Goal: Information Seeking & Learning: Learn about a topic

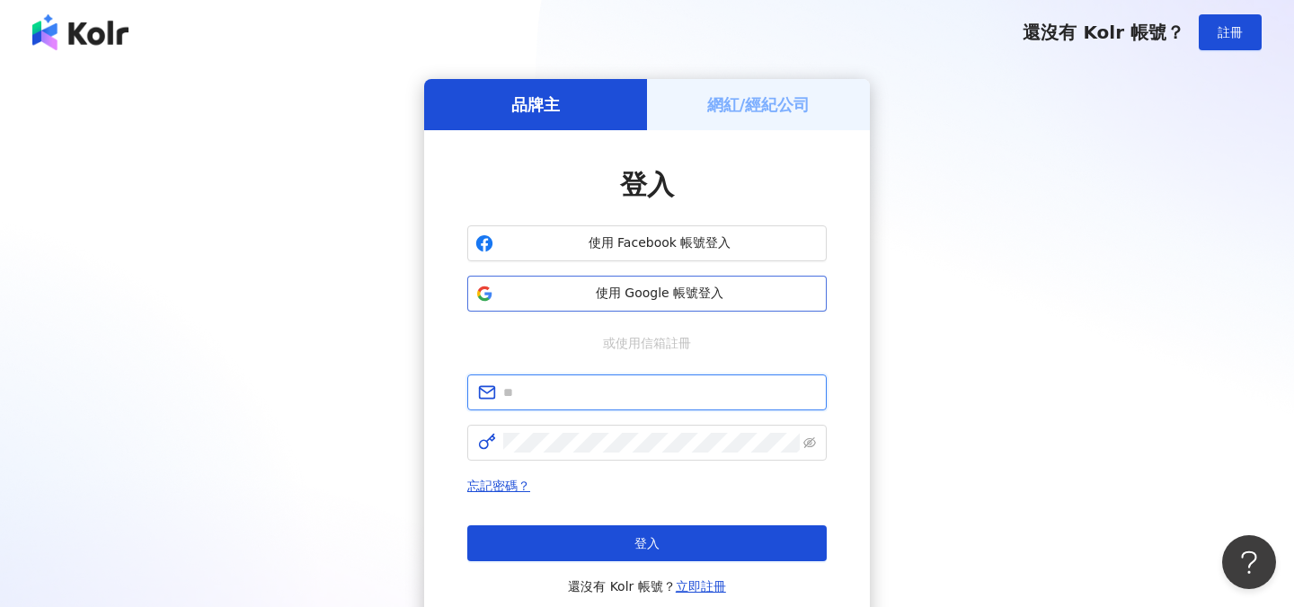
type input "**********"
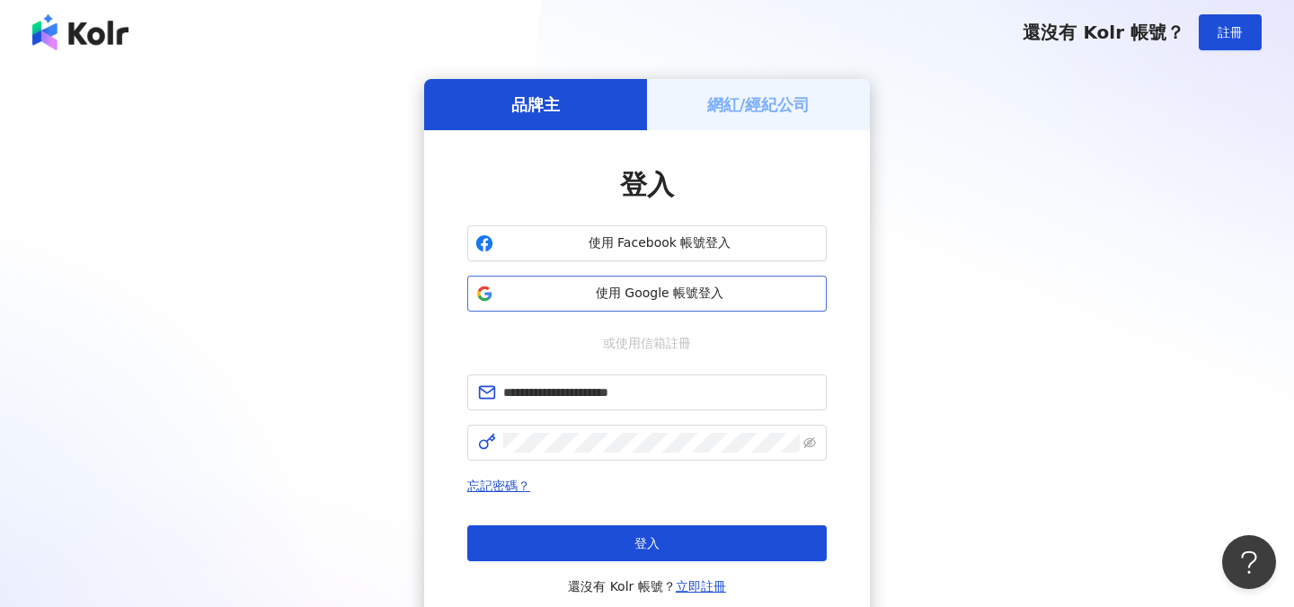
click at [639, 291] on span "使用 Google 帳號登入" at bounding box center [659, 294] width 318 height 18
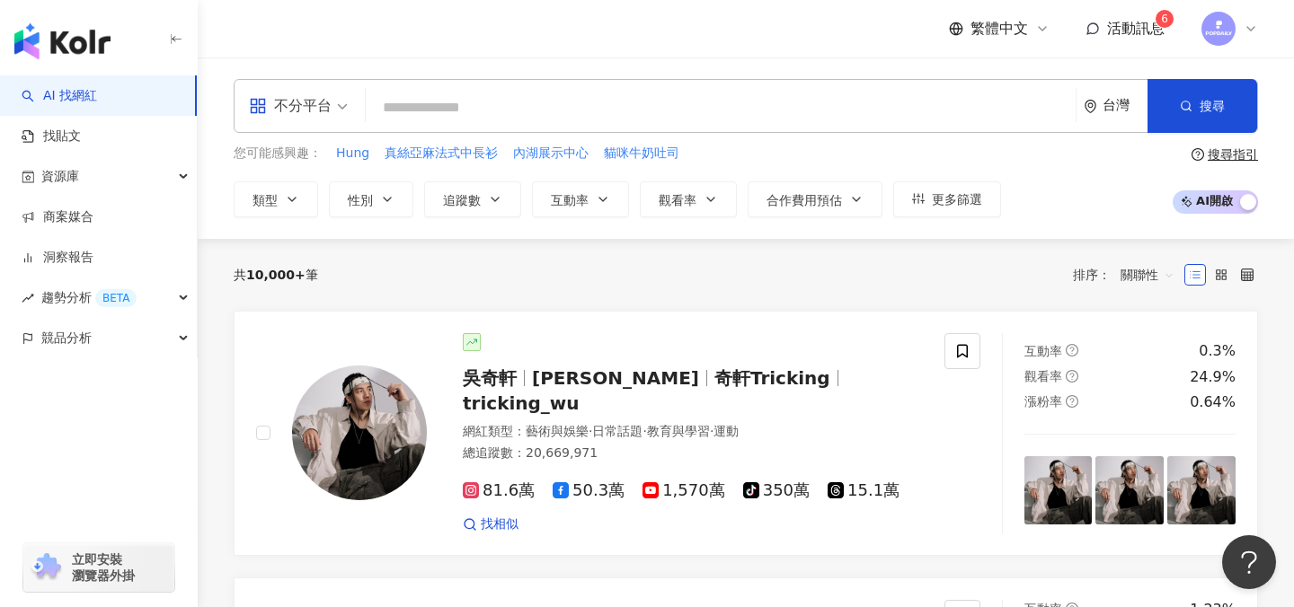
paste input "**********"
type input "**********"
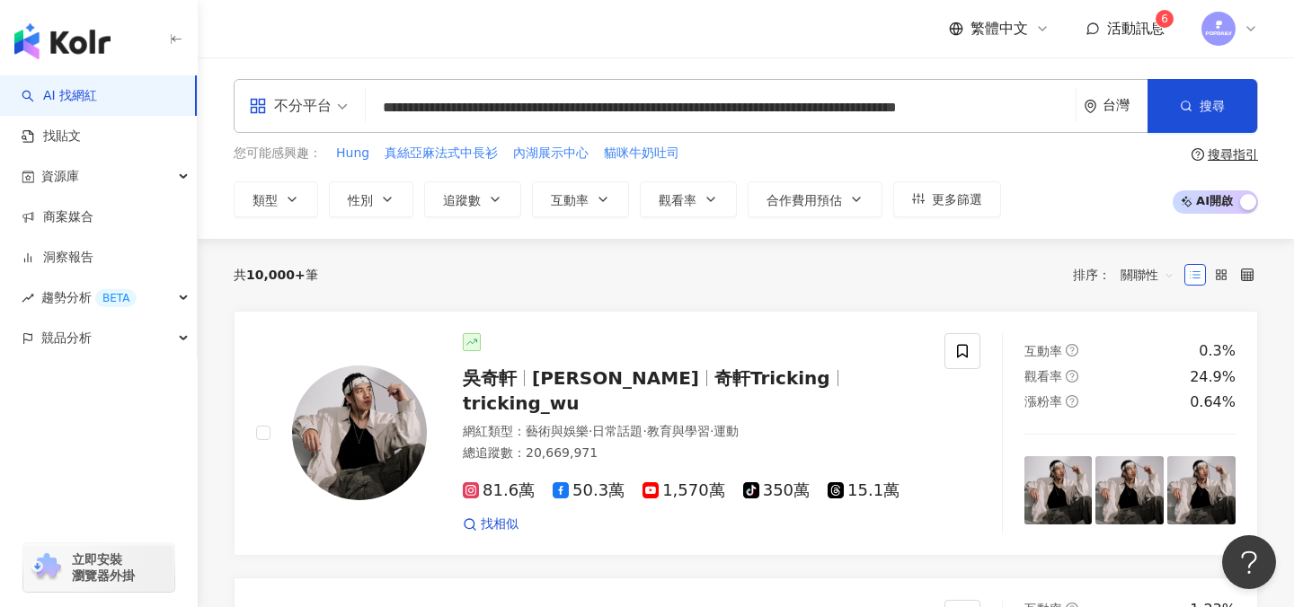
scroll to position [0, 46]
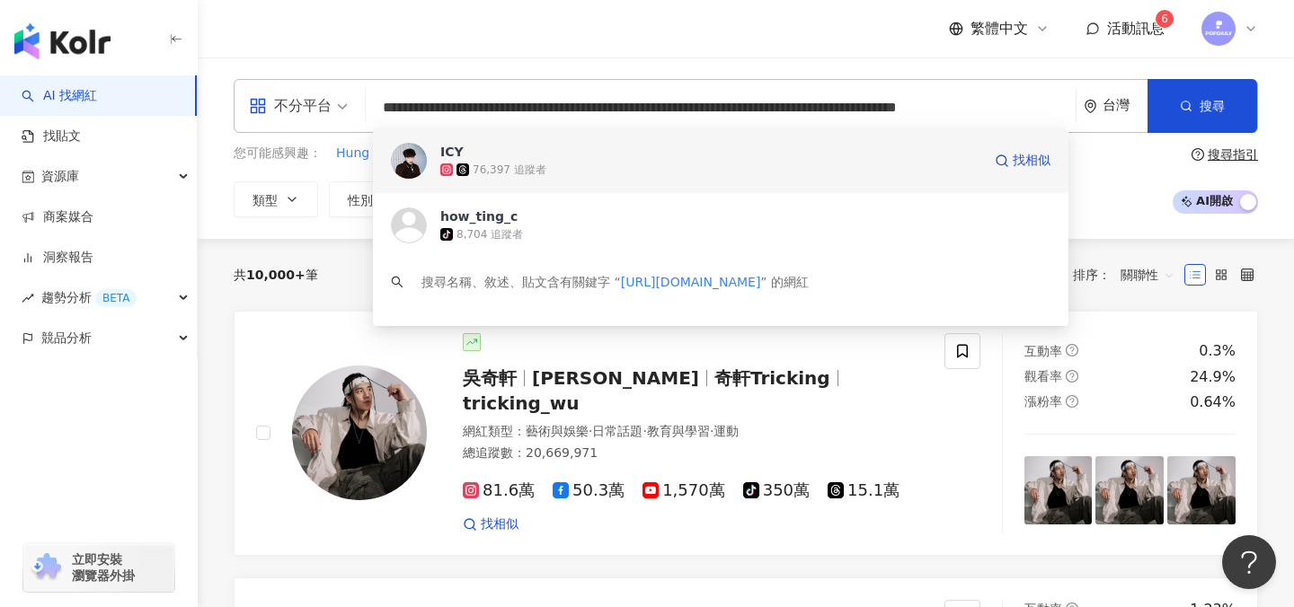
click at [729, 137] on div "ICY 76,397 追蹤者 找相似" at bounding box center [720, 160] width 695 height 65
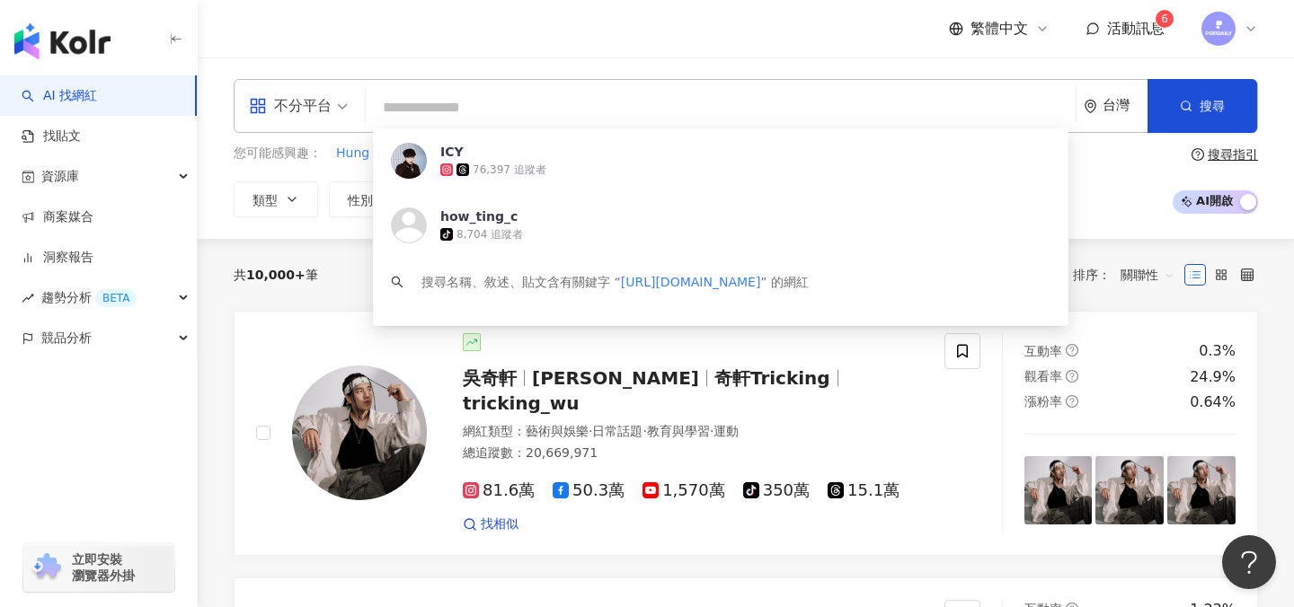
scroll to position [0, 0]
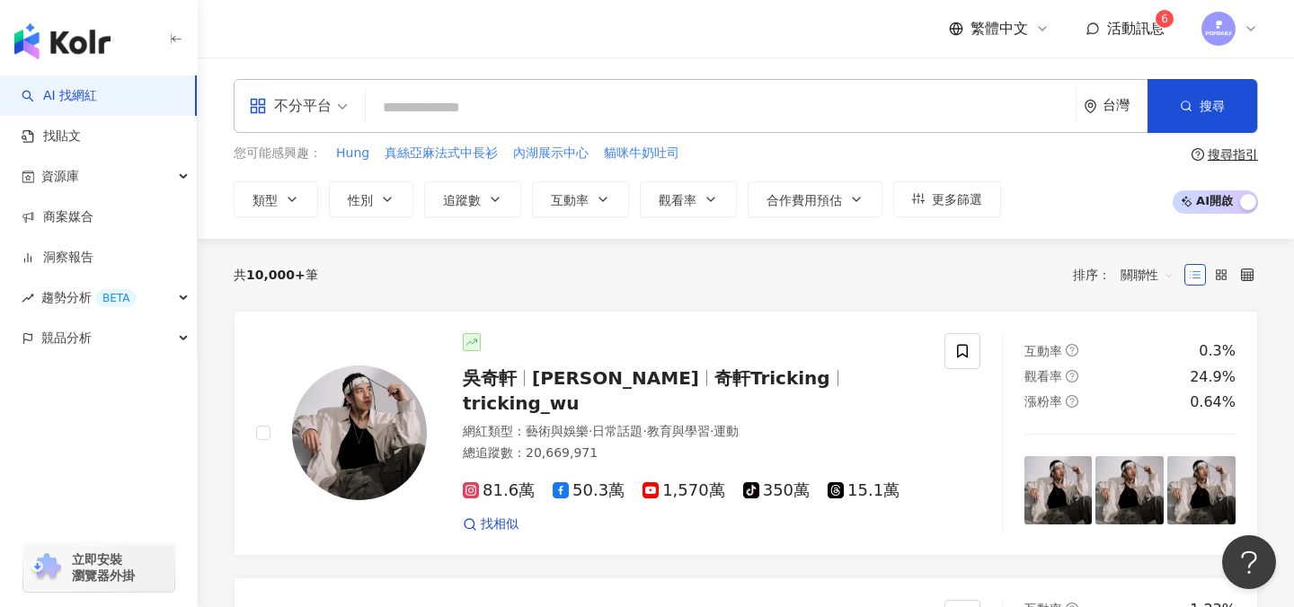
paste input "**********"
type input "**********"
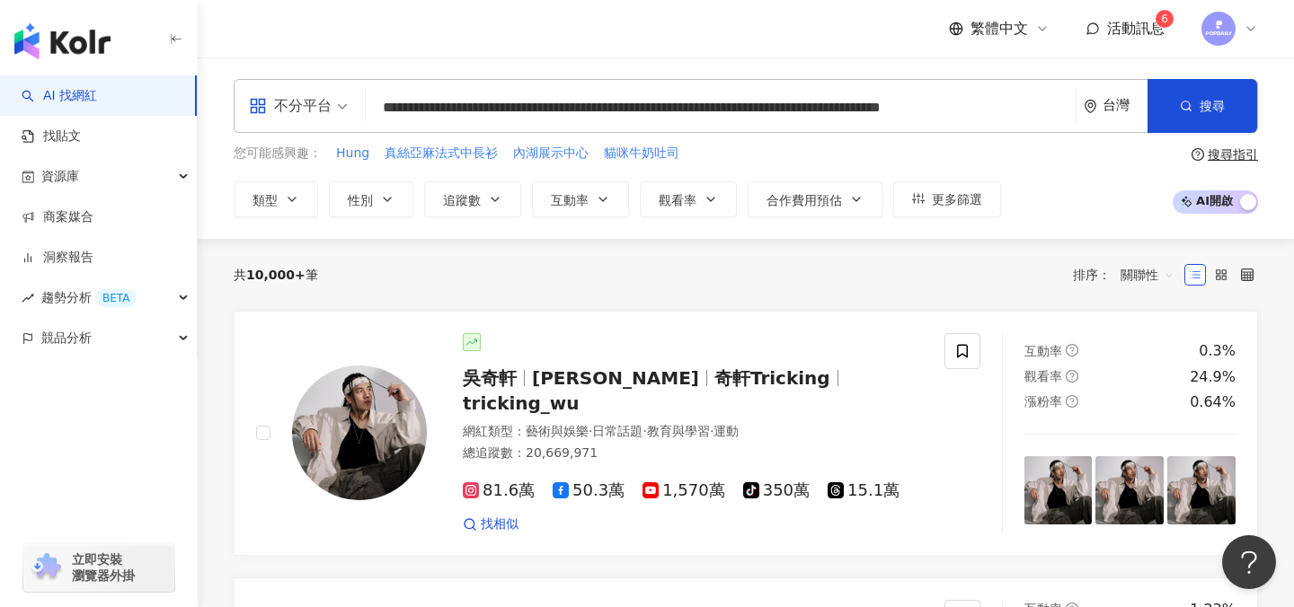
scroll to position [0, 24]
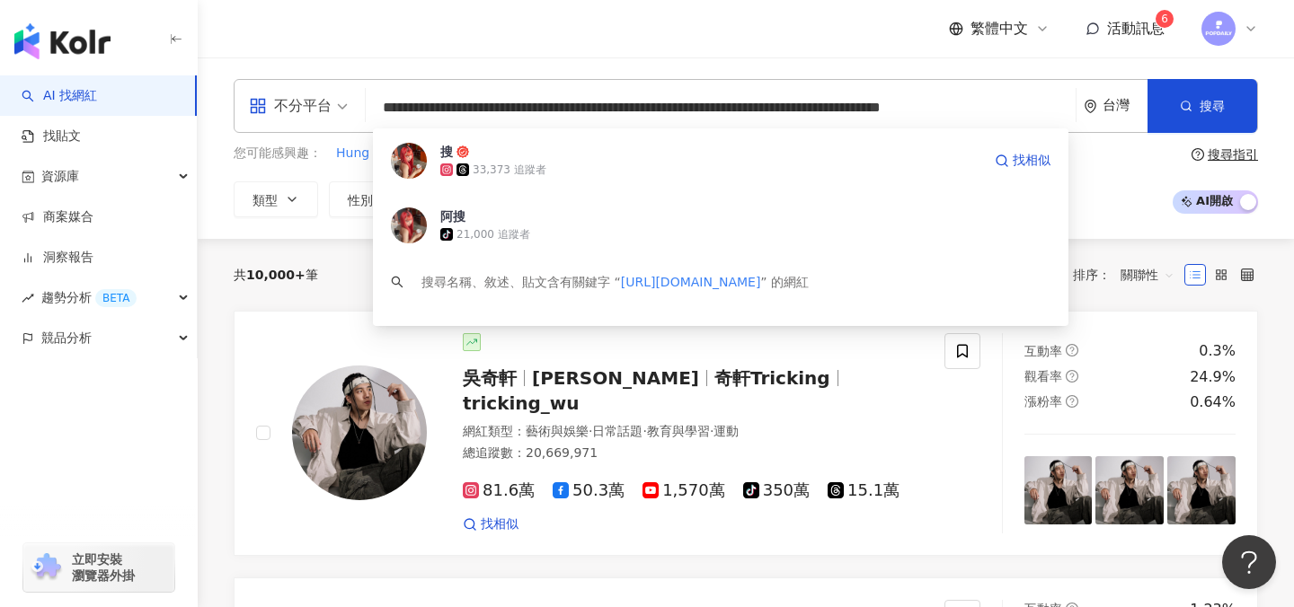
click at [648, 162] on div "33,373 追蹤者" at bounding box center [710, 170] width 541 height 18
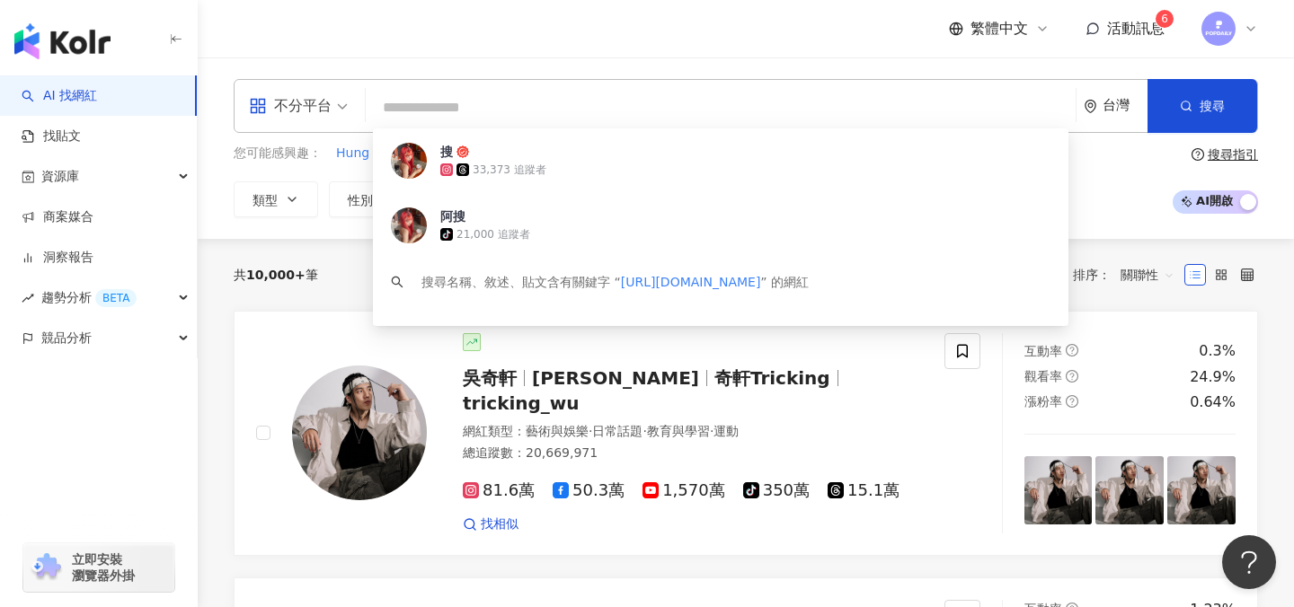
scroll to position [0, 0]
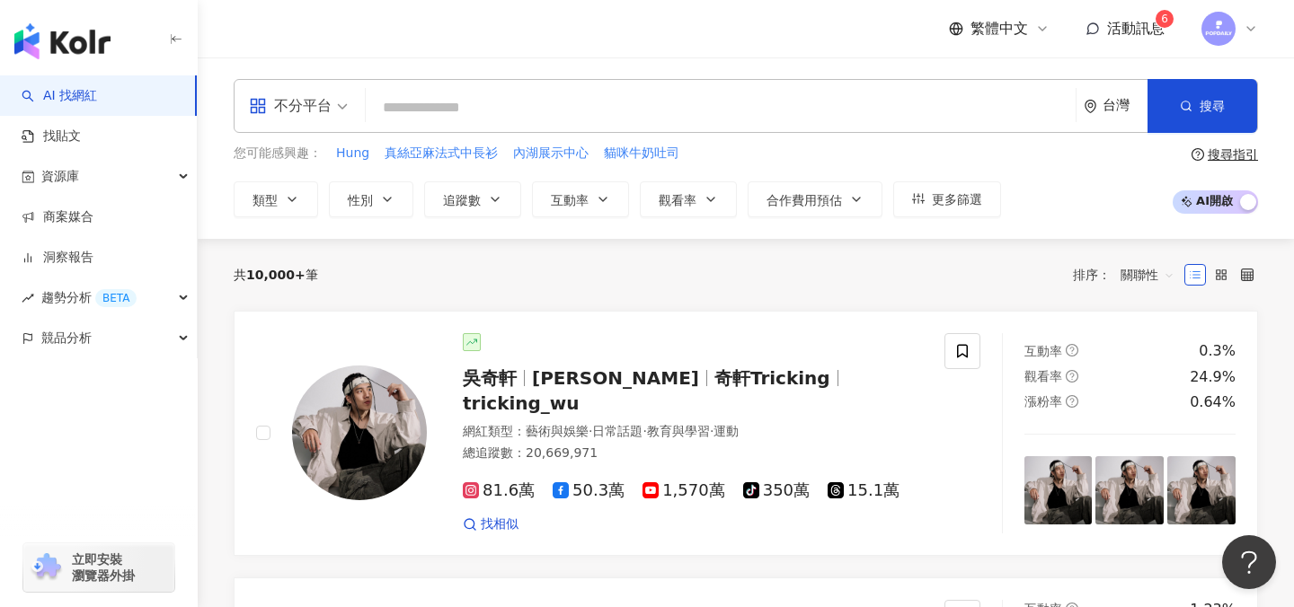
paste input "**********"
type input "**********"
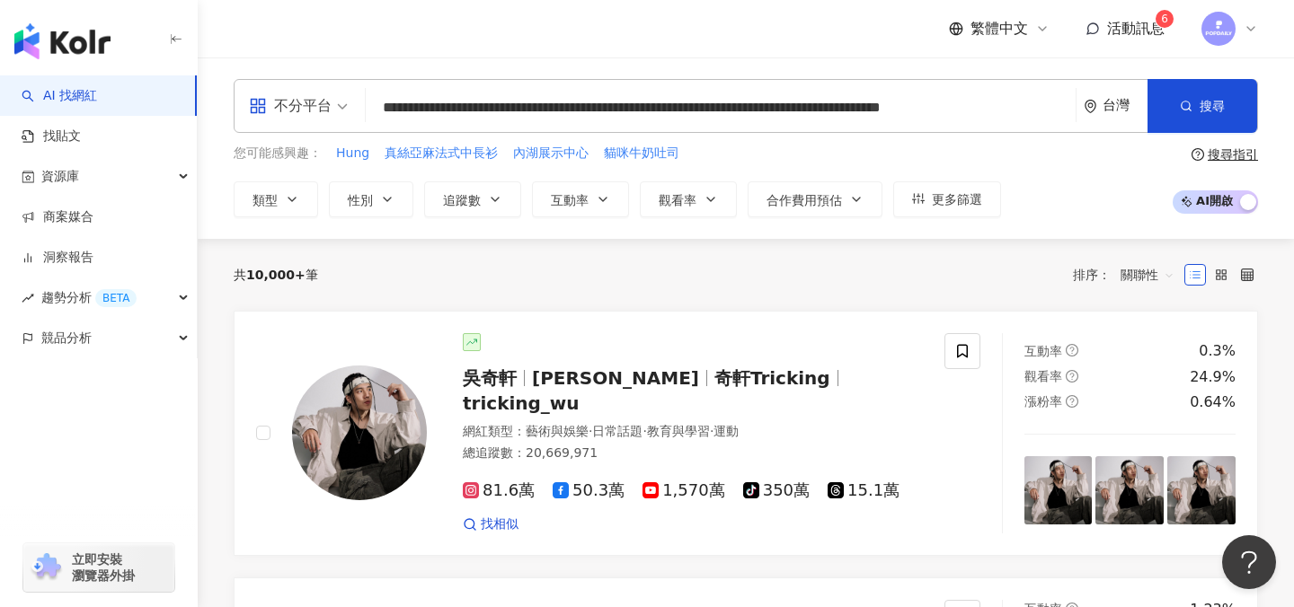
scroll to position [0, 8]
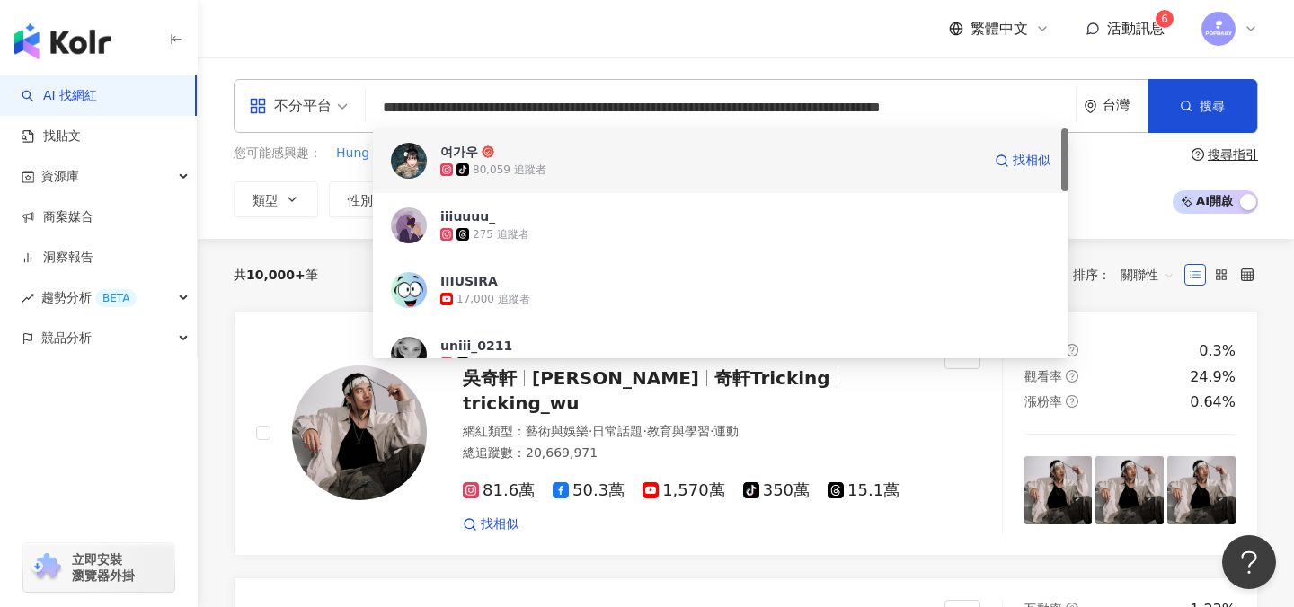
click at [544, 173] on div "80,059 追蹤者" at bounding box center [510, 170] width 74 height 15
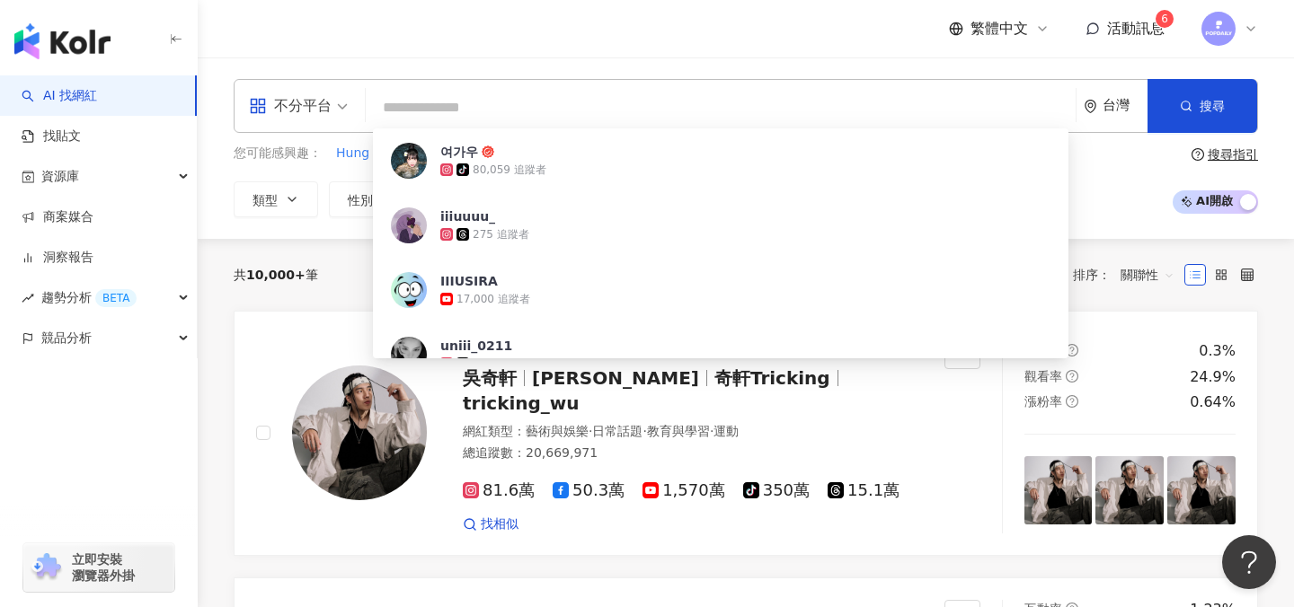
scroll to position [0, 0]
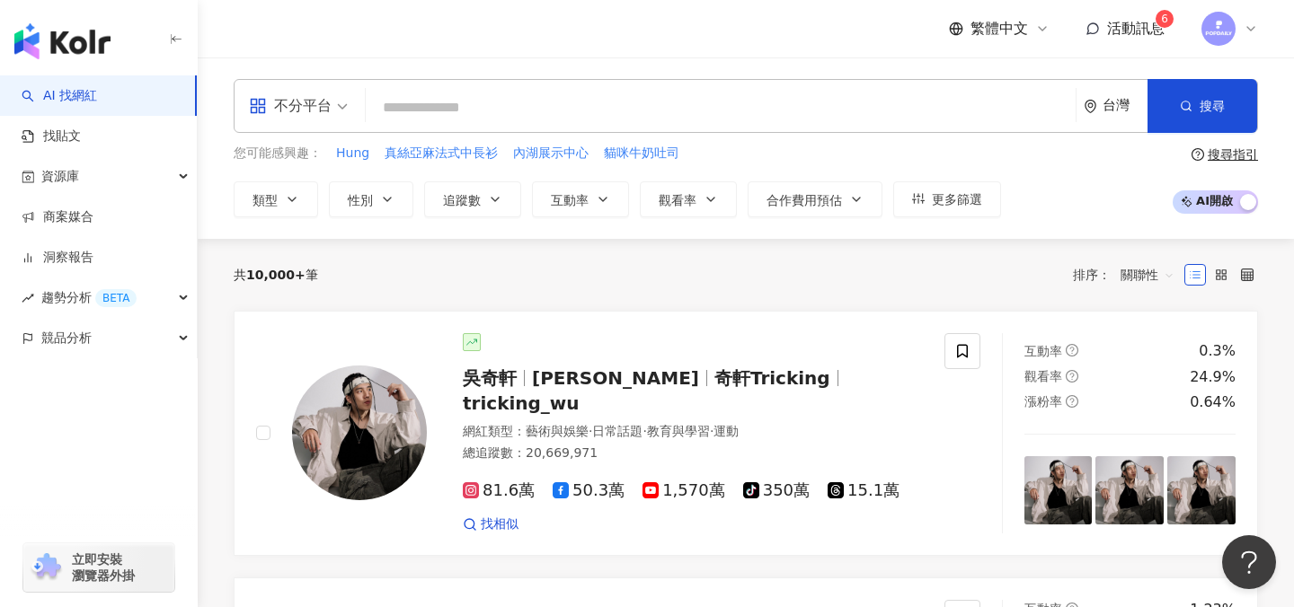
paste input "**********"
type input "**********"
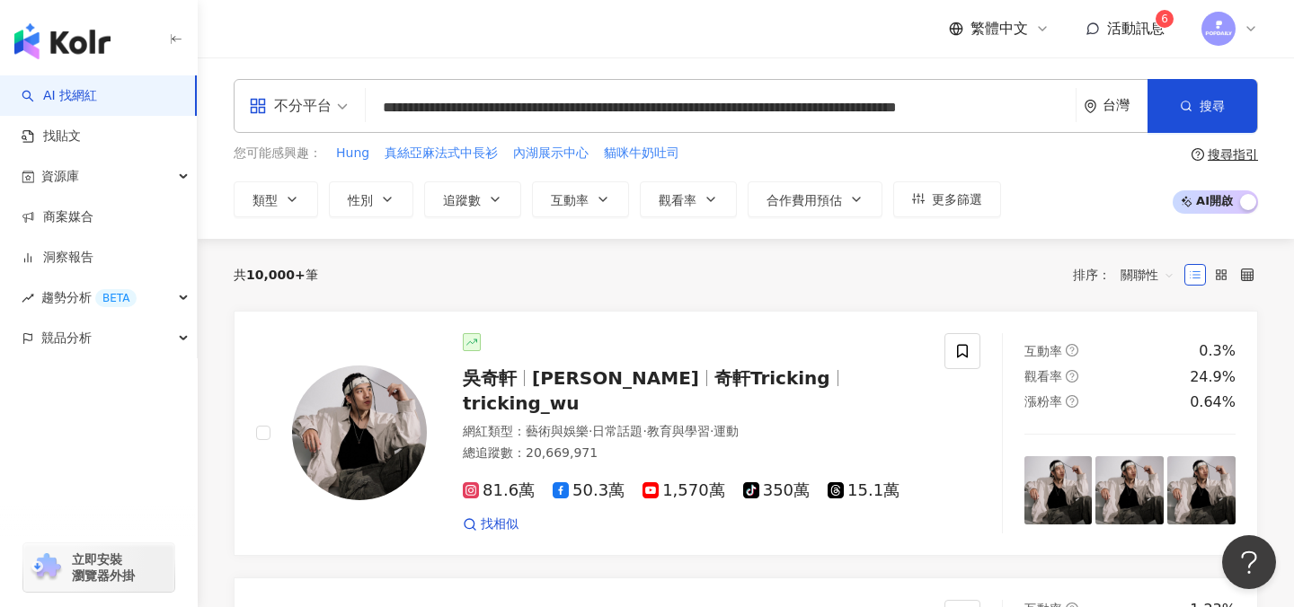
scroll to position [0, 37]
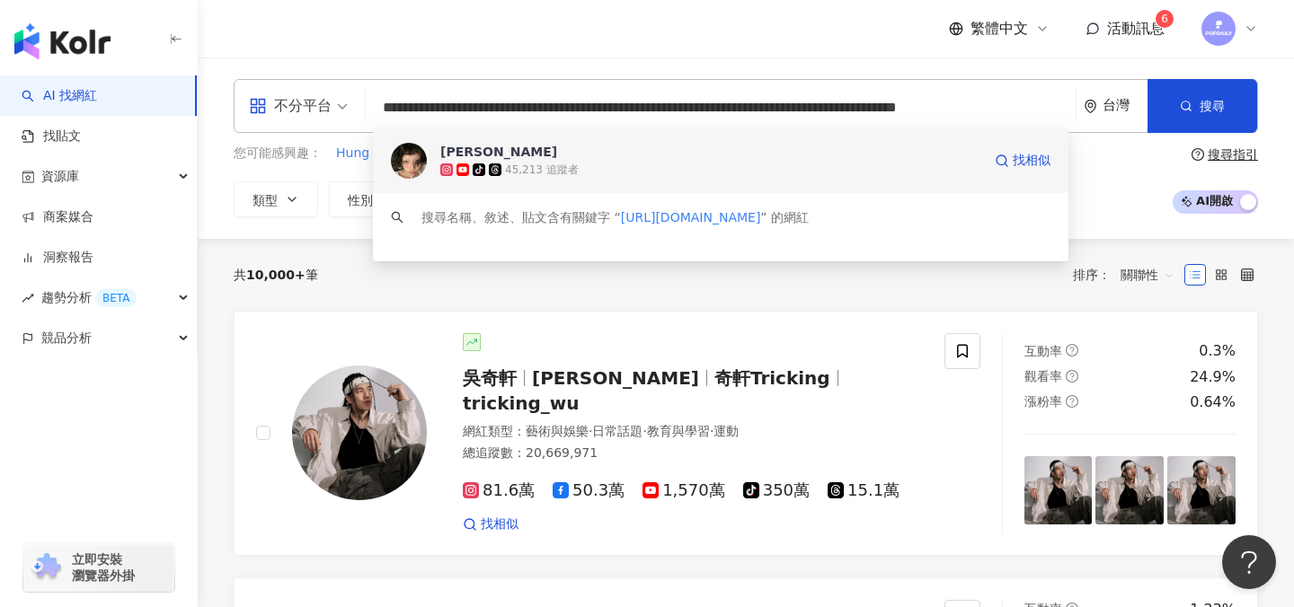
click at [625, 163] on div "tiktok-icon 45,213 追蹤者" at bounding box center [710, 170] width 541 height 18
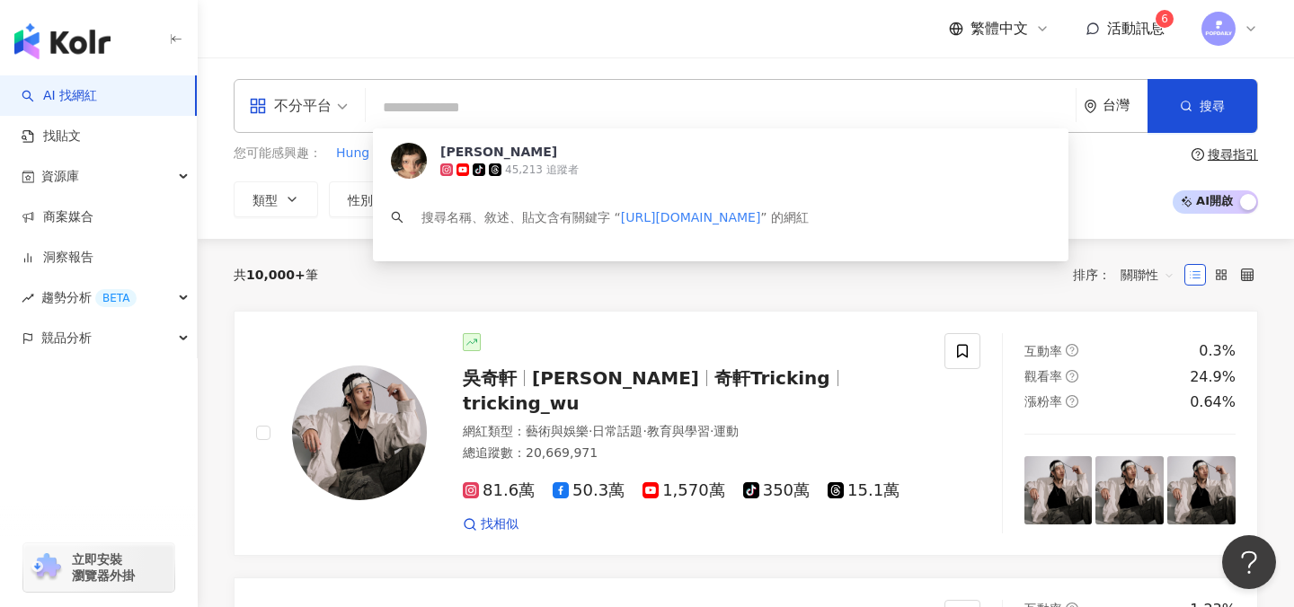
scroll to position [0, 0]
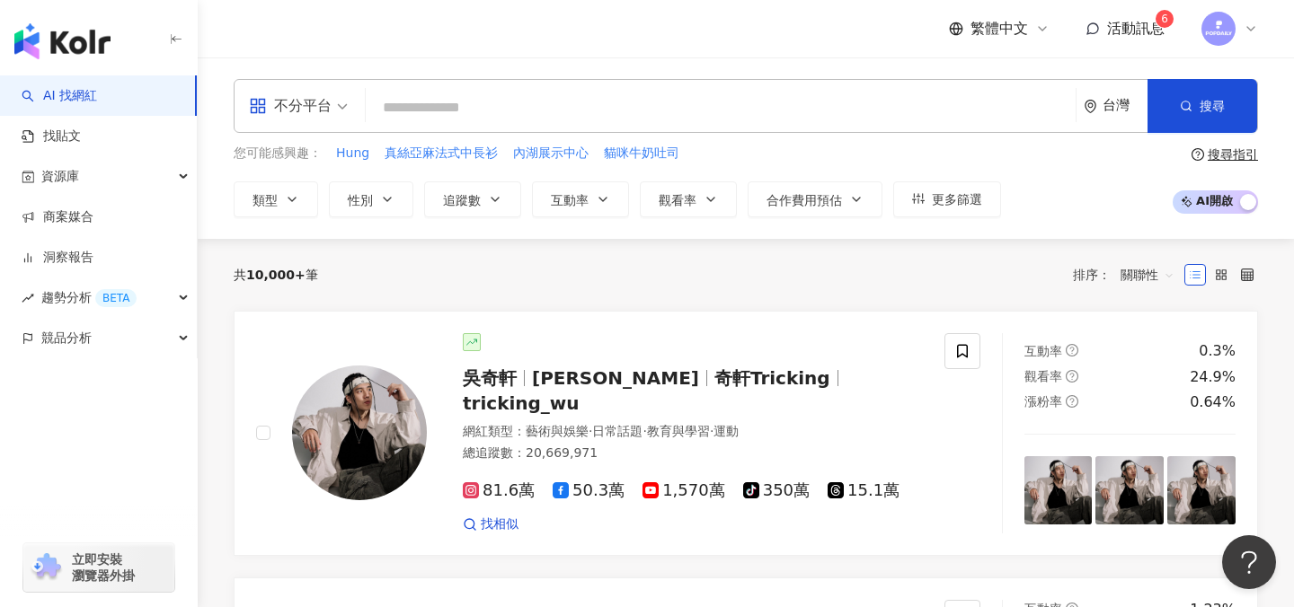
paste input "**********"
type input "**********"
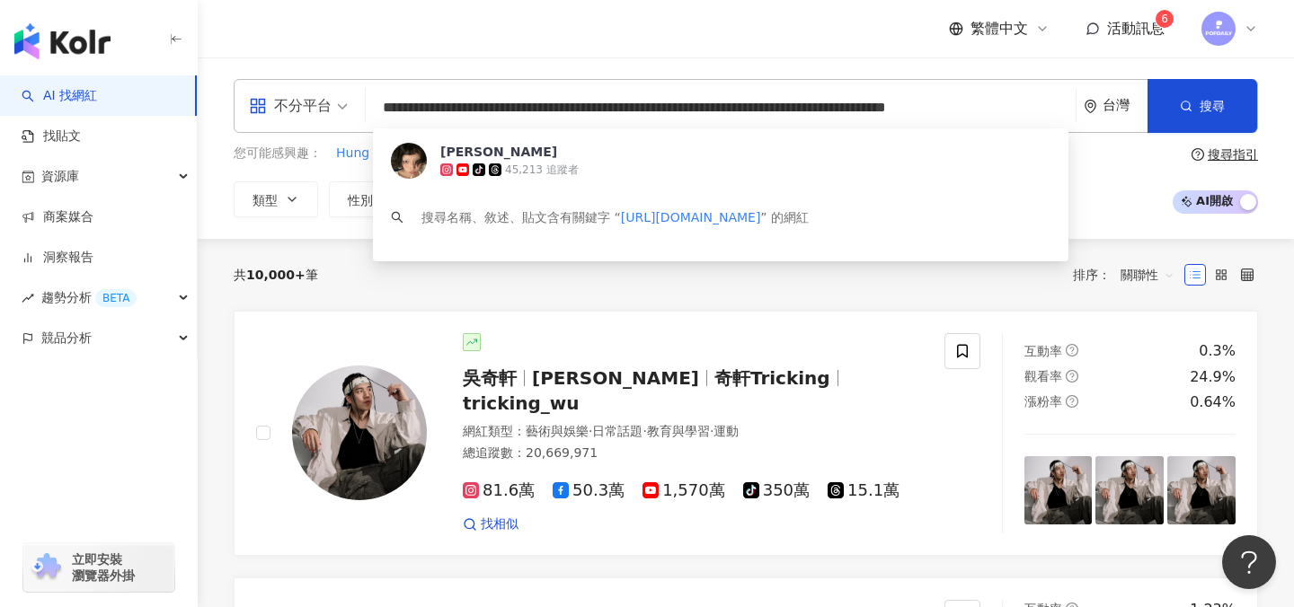
scroll to position [0, 28]
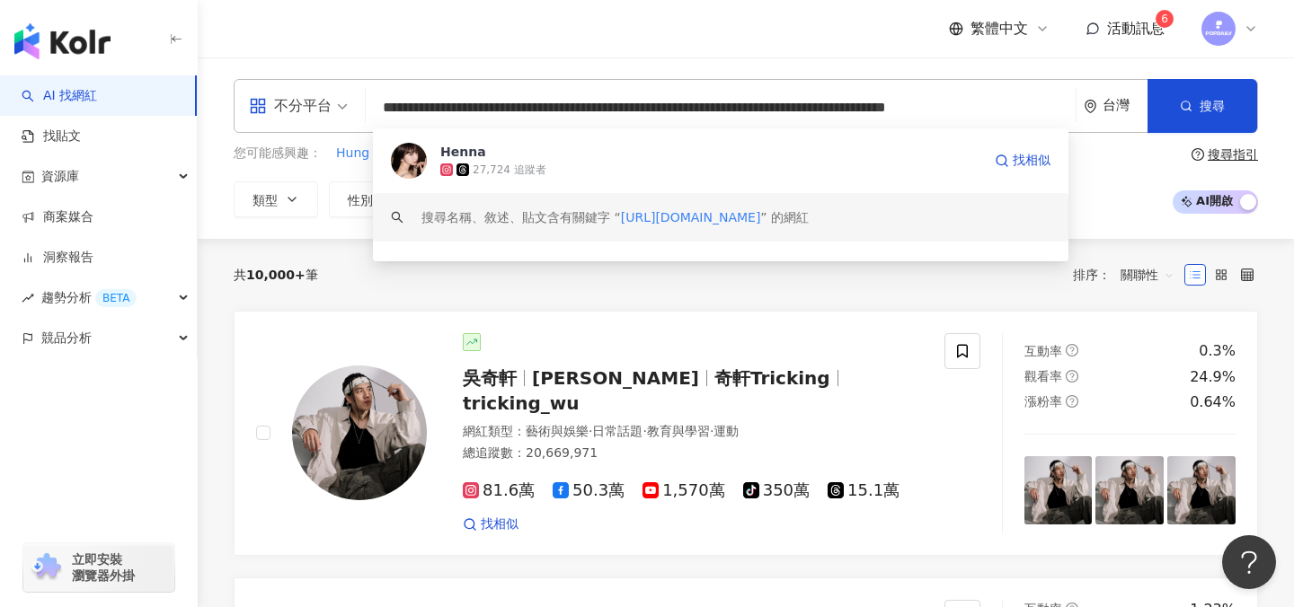
click at [620, 156] on span "Henna" at bounding box center [710, 152] width 541 height 18
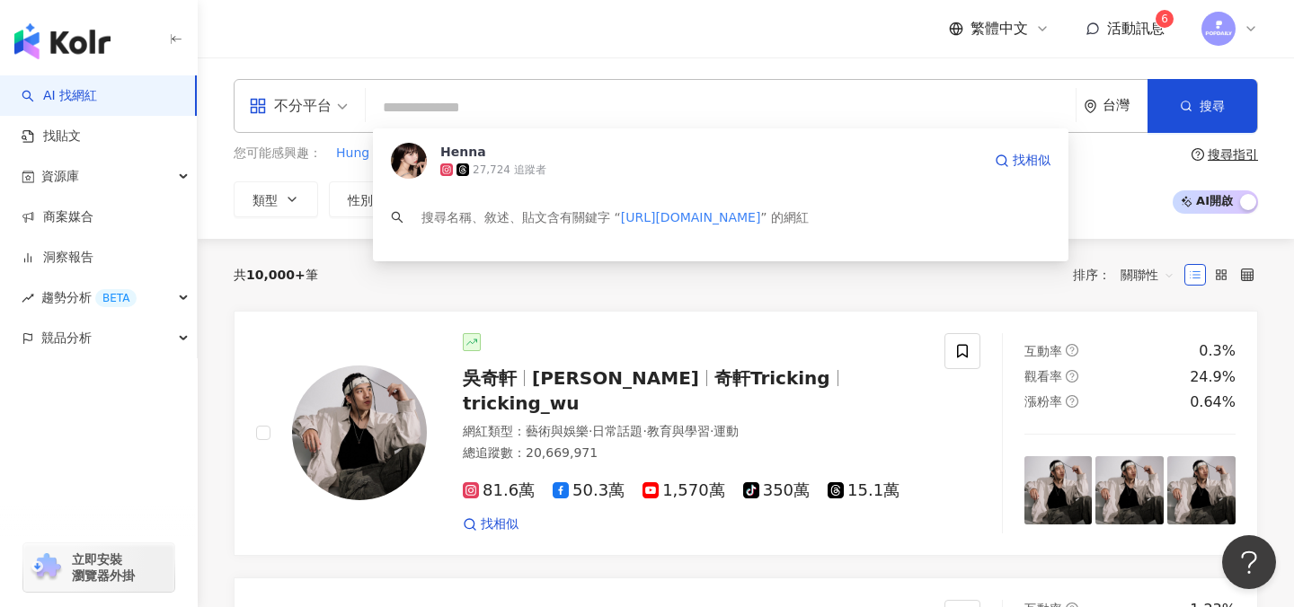
scroll to position [0, 0]
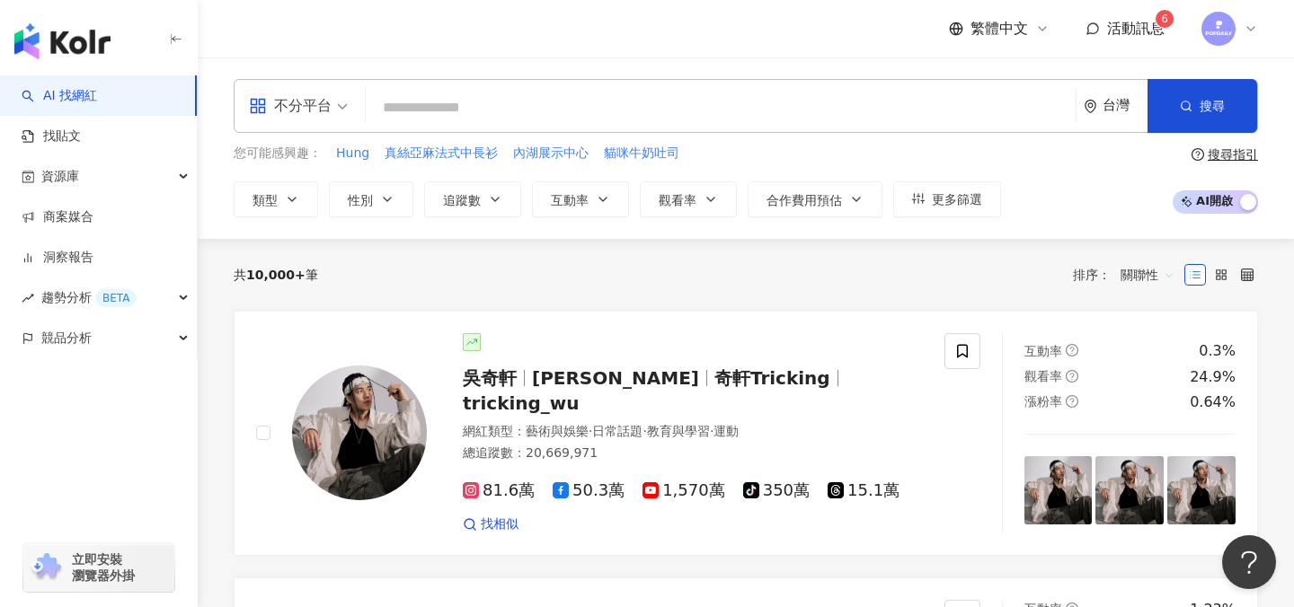
click at [748, 93] on input "search" at bounding box center [720, 108] width 695 height 34
paste input "**********"
type input "**********"
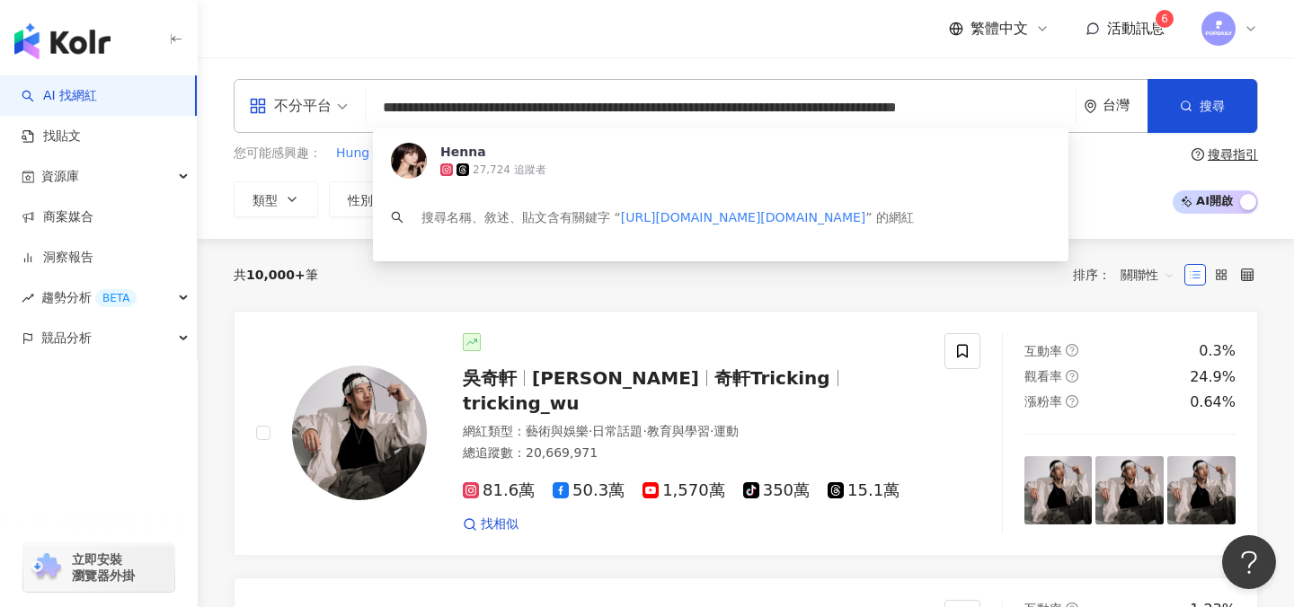
scroll to position [0, 45]
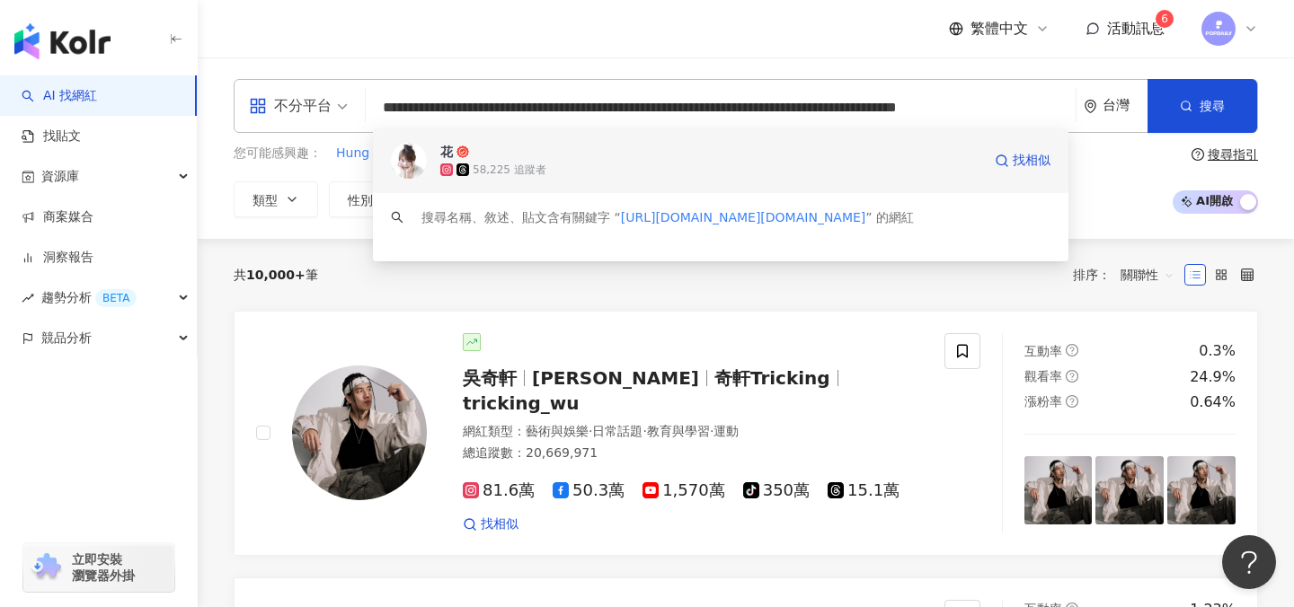
click at [686, 146] on span "花" at bounding box center [710, 152] width 541 height 18
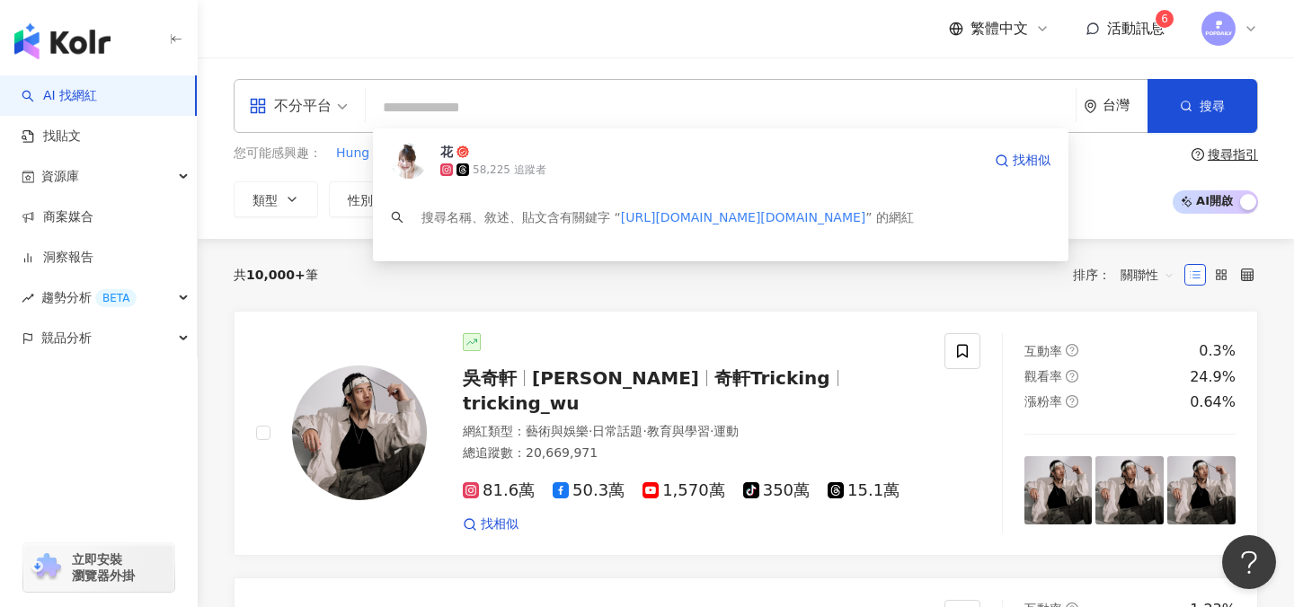
scroll to position [0, 0]
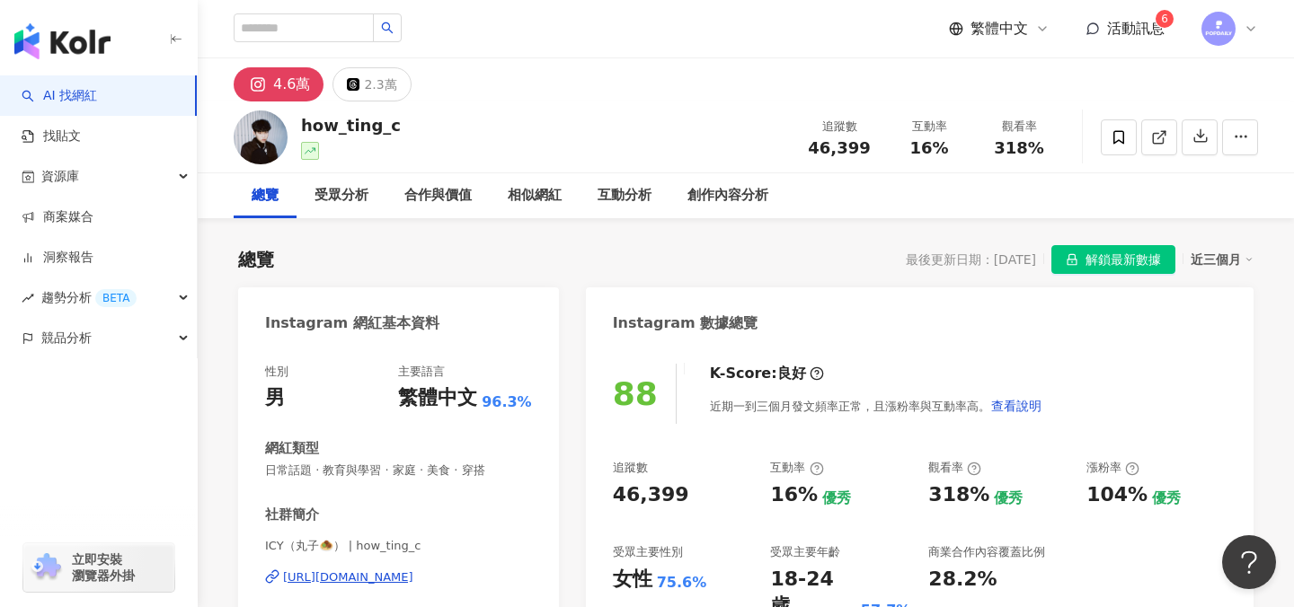
click at [1097, 259] on span "解鎖最新數據" at bounding box center [1122, 260] width 75 height 29
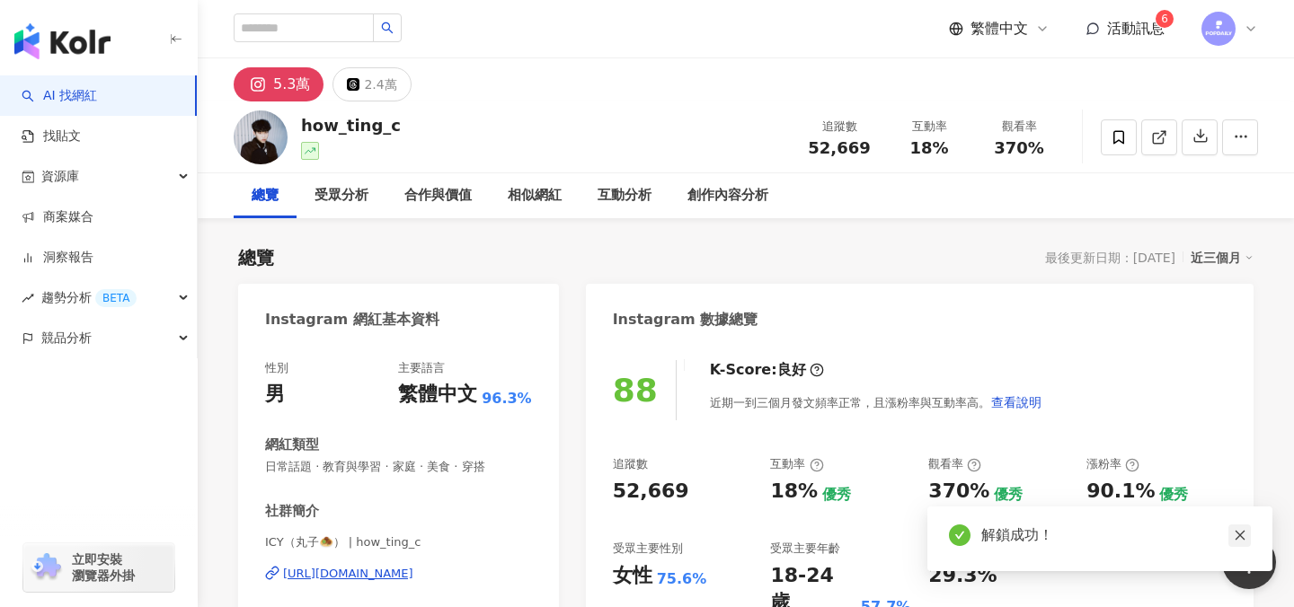
click at [1238, 531] on icon "close" at bounding box center [1240, 535] width 13 height 13
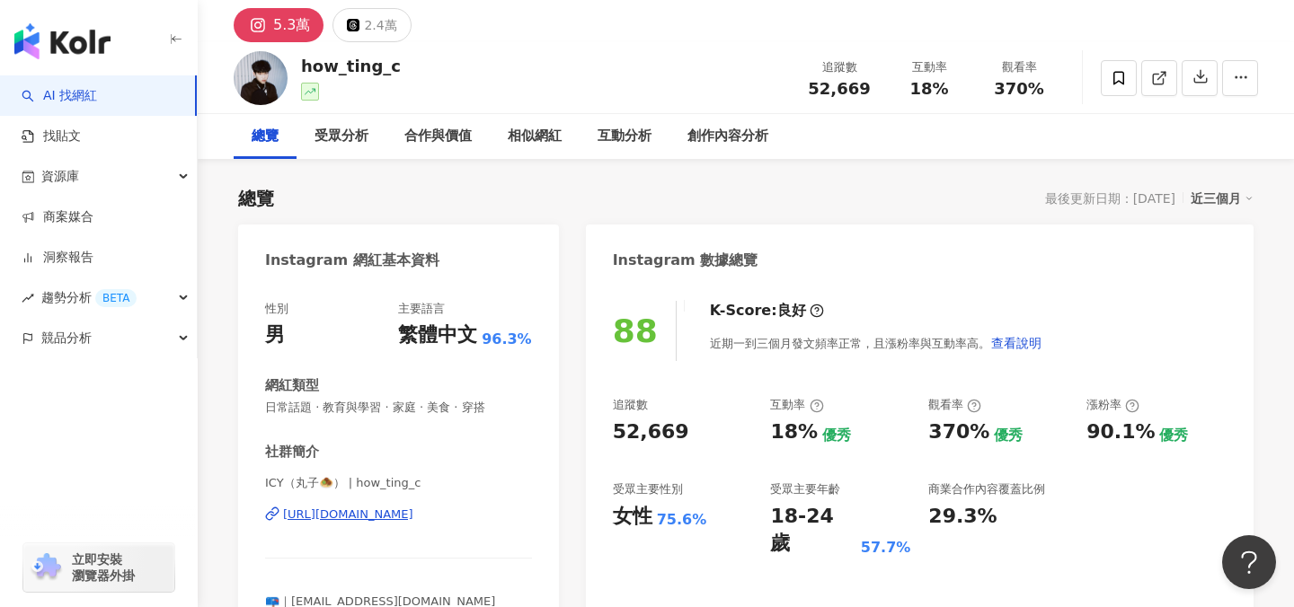
scroll to position [62, 0]
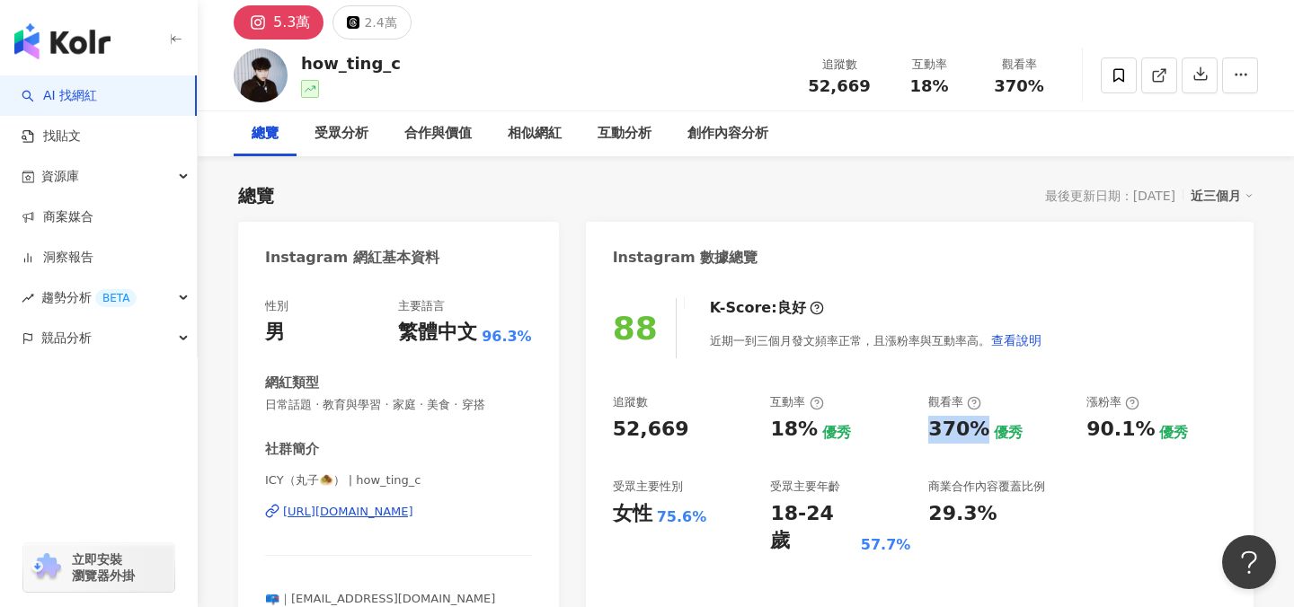
drag, startPoint x: 928, startPoint y: 428, endPoint x: 978, endPoint y: 434, distance: 49.8
click at [978, 434] on div "370%" at bounding box center [958, 430] width 61 height 28
copy div "370%"
drag, startPoint x: 770, startPoint y: 430, endPoint x: 807, endPoint y: 431, distance: 36.9
click at [807, 431] on div "18%" at bounding box center [794, 430] width 48 height 28
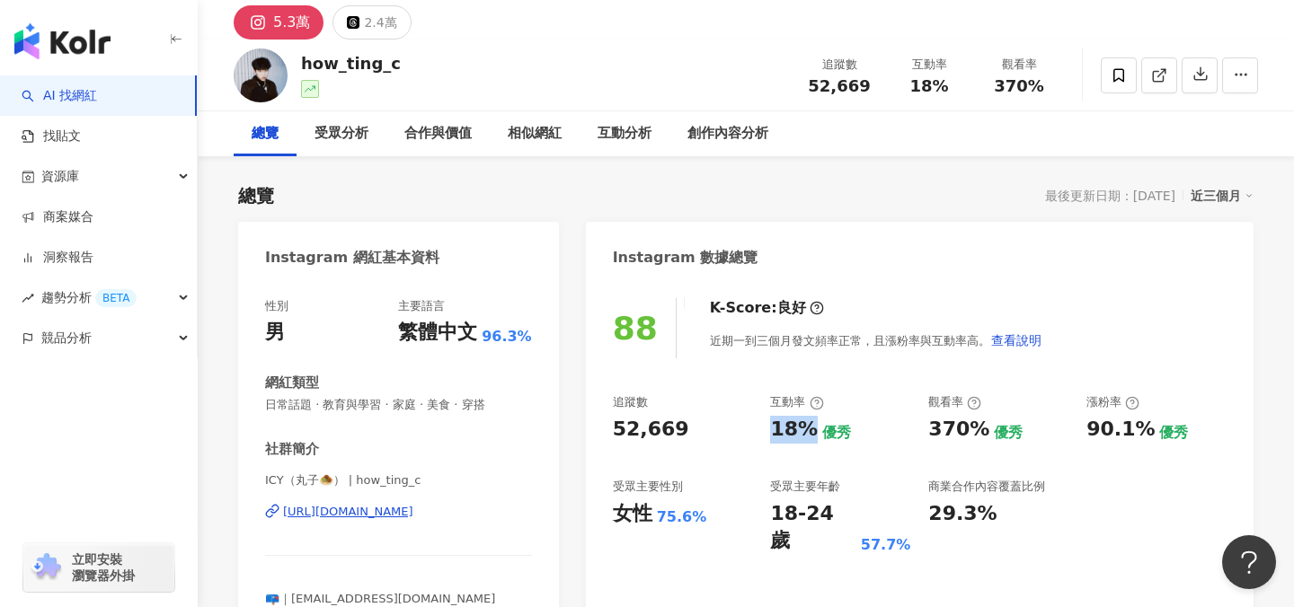
copy div "18%"
click at [888, 298] on div "K-Score : 良好 近期一到三個月發文頻率正常，且漲粉率與互動率高。 查看說明" at bounding box center [867, 328] width 350 height 60
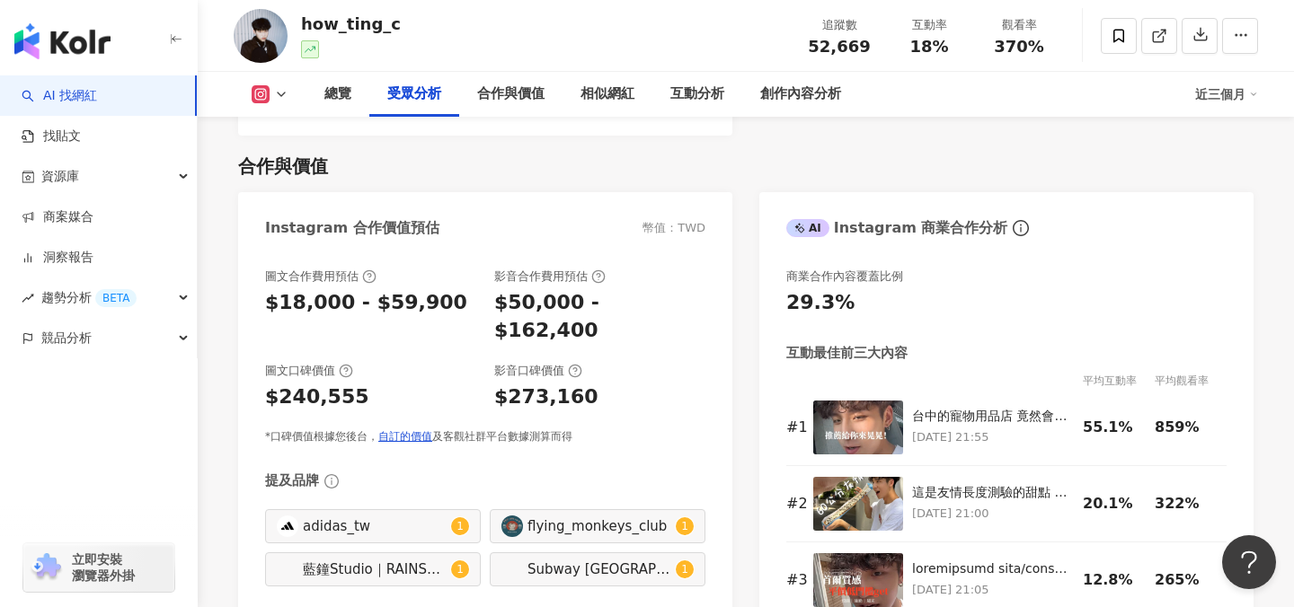
scroll to position [2383, 0]
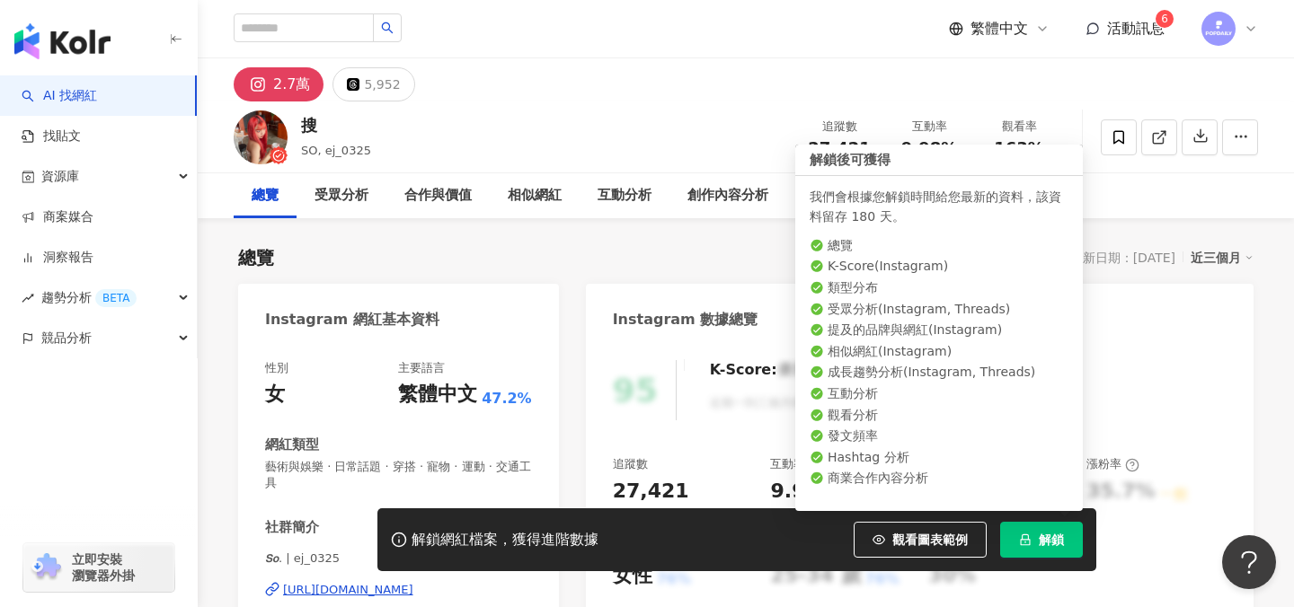
click at [1033, 543] on button "解鎖" at bounding box center [1041, 540] width 83 height 36
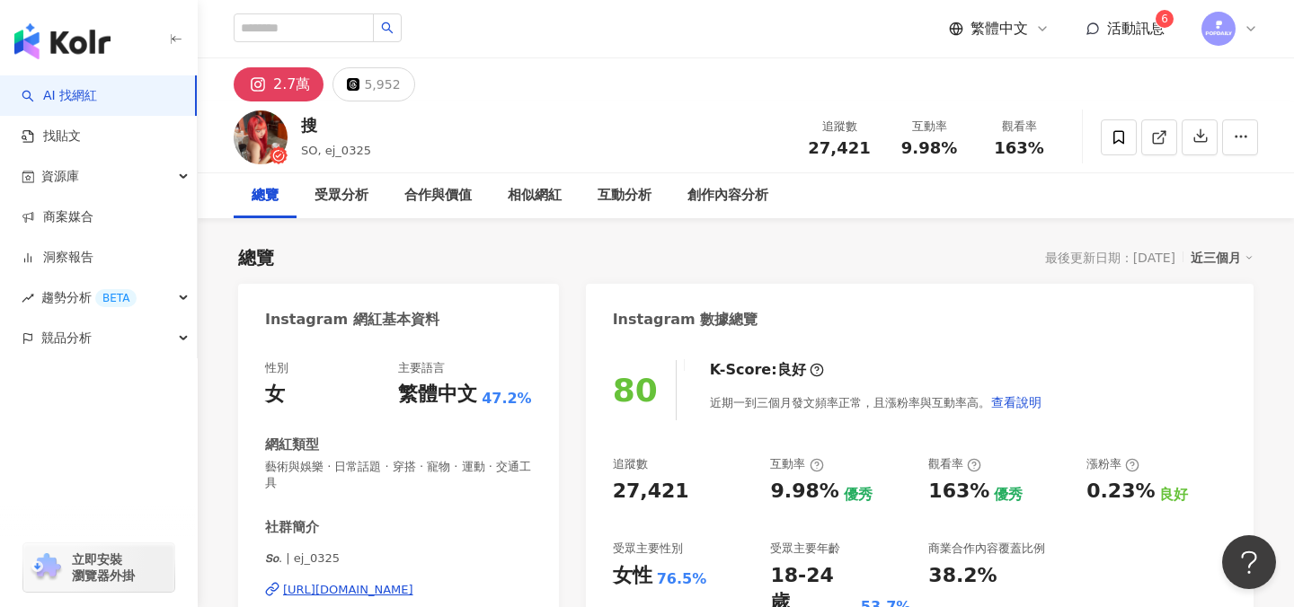
click at [769, 492] on div "追蹤數 27,421 互動率 9.98% 優秀 觀看率 163% 優秀 漲粉率 0.23% 良好 受眾主要性別 女性 76.5% 受眾主要年齡 18-24 歲…" at bounding box center [920, 536] width 614 height 161
drag, startPoint x: 929, startPoint y: 489, endPoint x: 976, endPoint y: 492, distance: 46.9
click at [976, 492] on div "163%" at bounding box center [958, 492] width 61 height 28
copy div "163%"
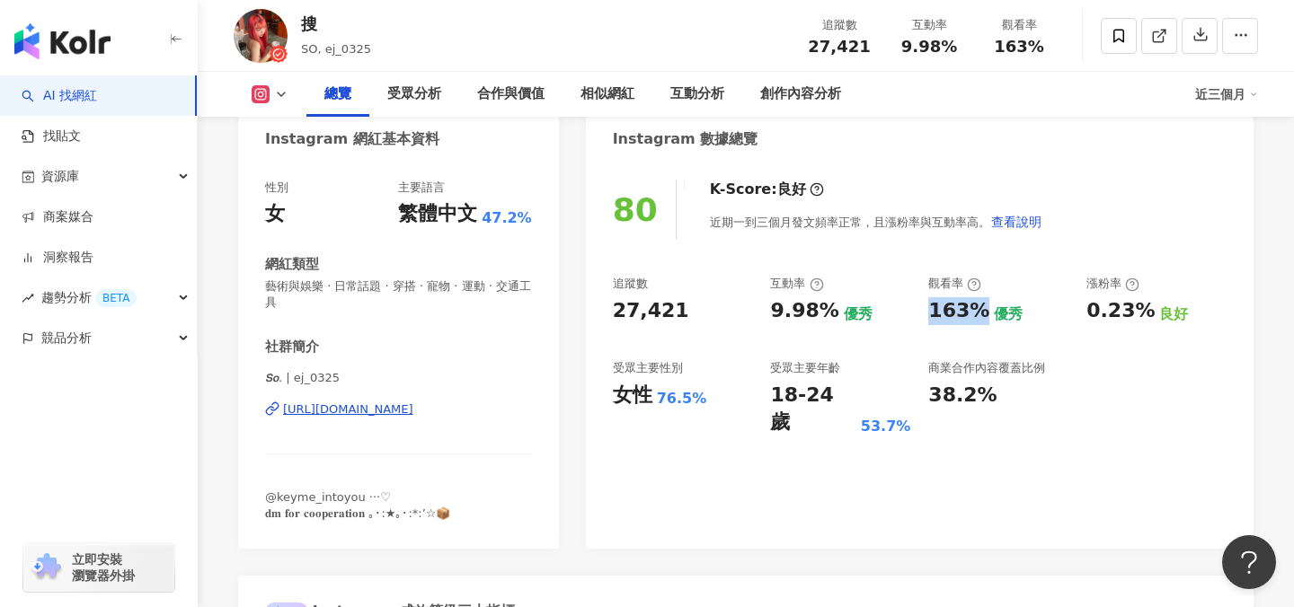
scroll to position [182, 0]
drag, startPoint x: 773, startPoint y: 307, endPoint x: 822, endPoint y: 310, distance: 49.5
click at [822, 310] on div "9.98%" at bounding box center [804, 311] width 68 height 28
copy div "9.98%"
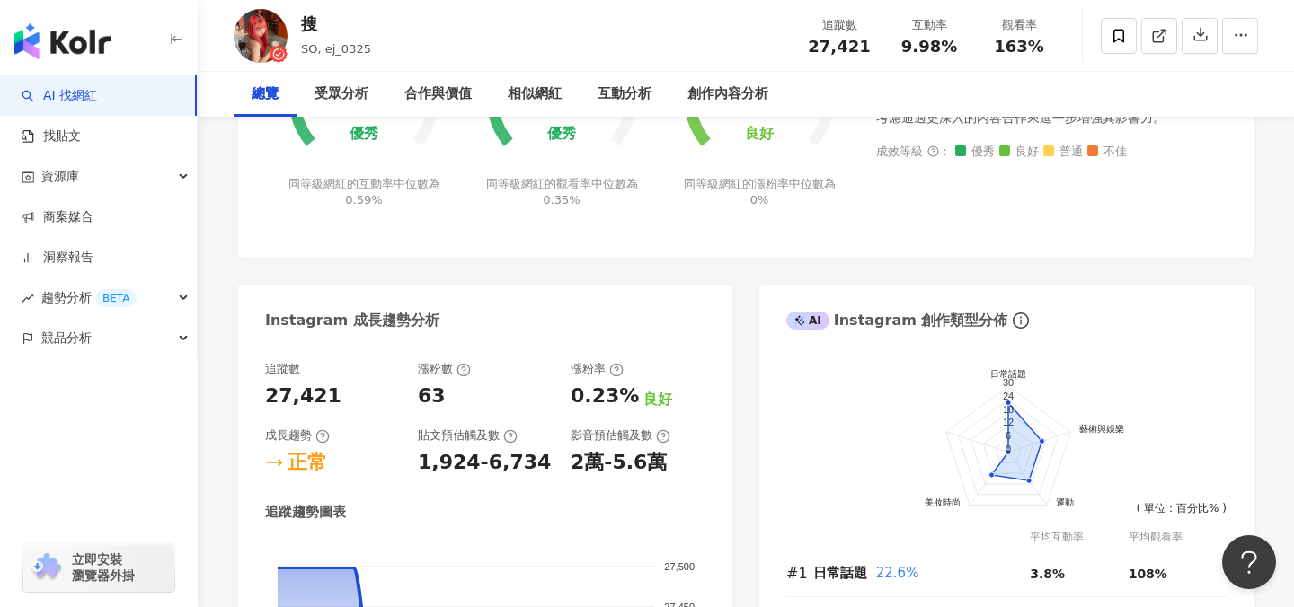
scroll to position [0, 0]
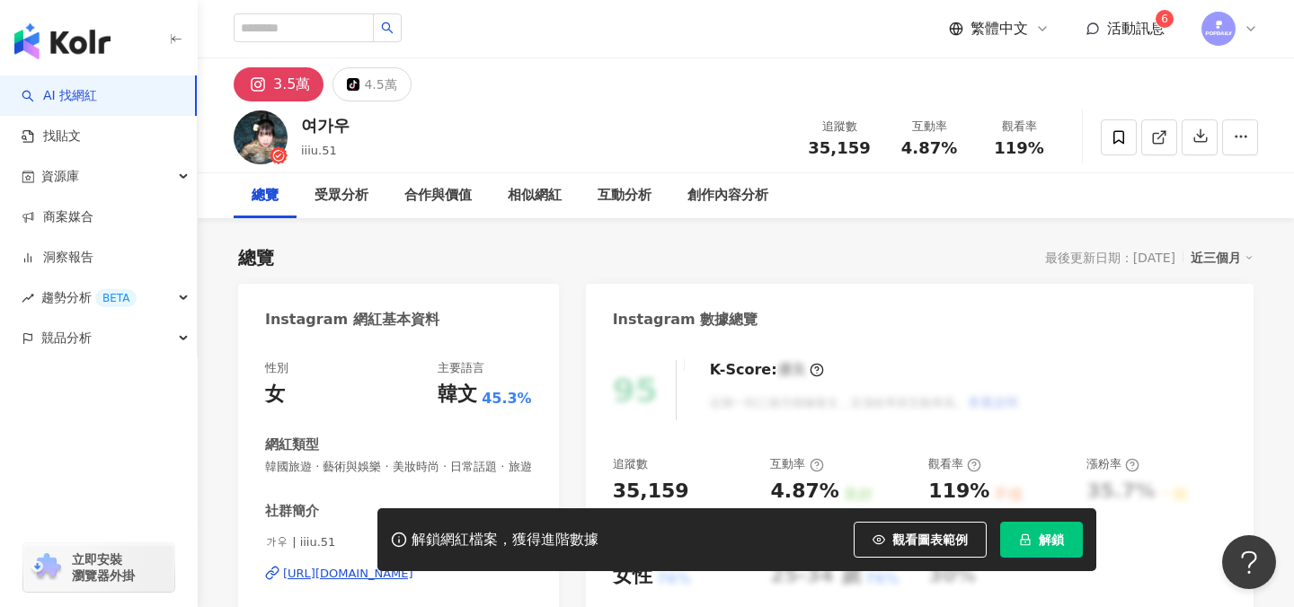
click at [1034, 534] on button "解鎖" at bounding box center [1041, 540] width 83 height 36
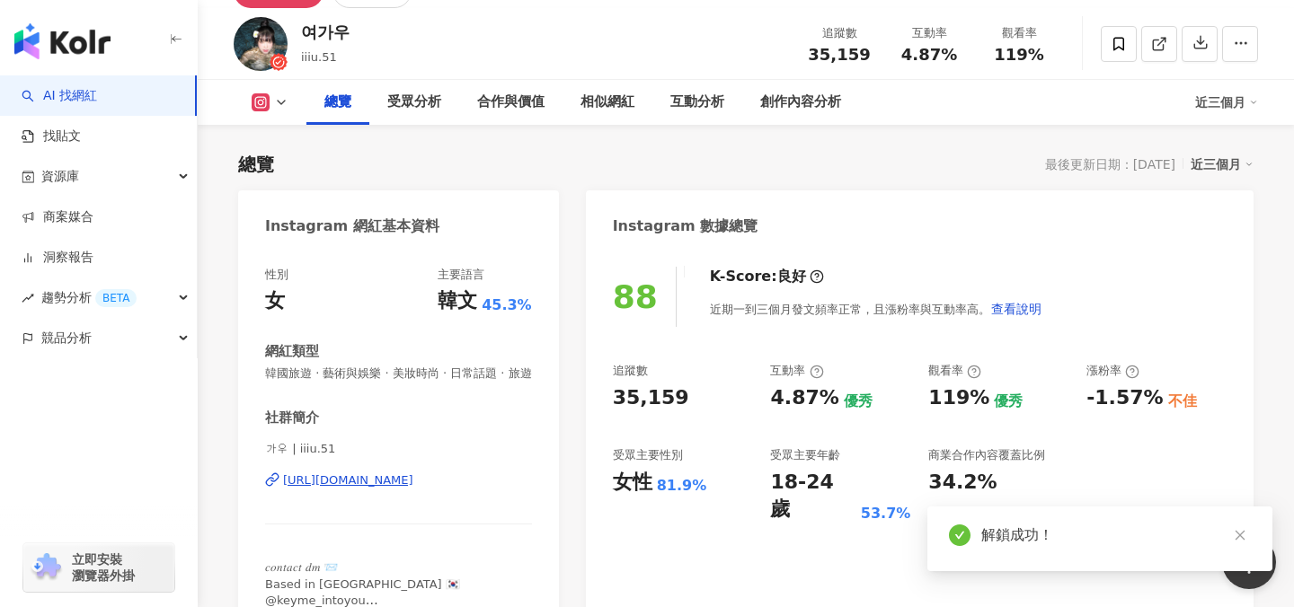
scroll to position [174, 0]
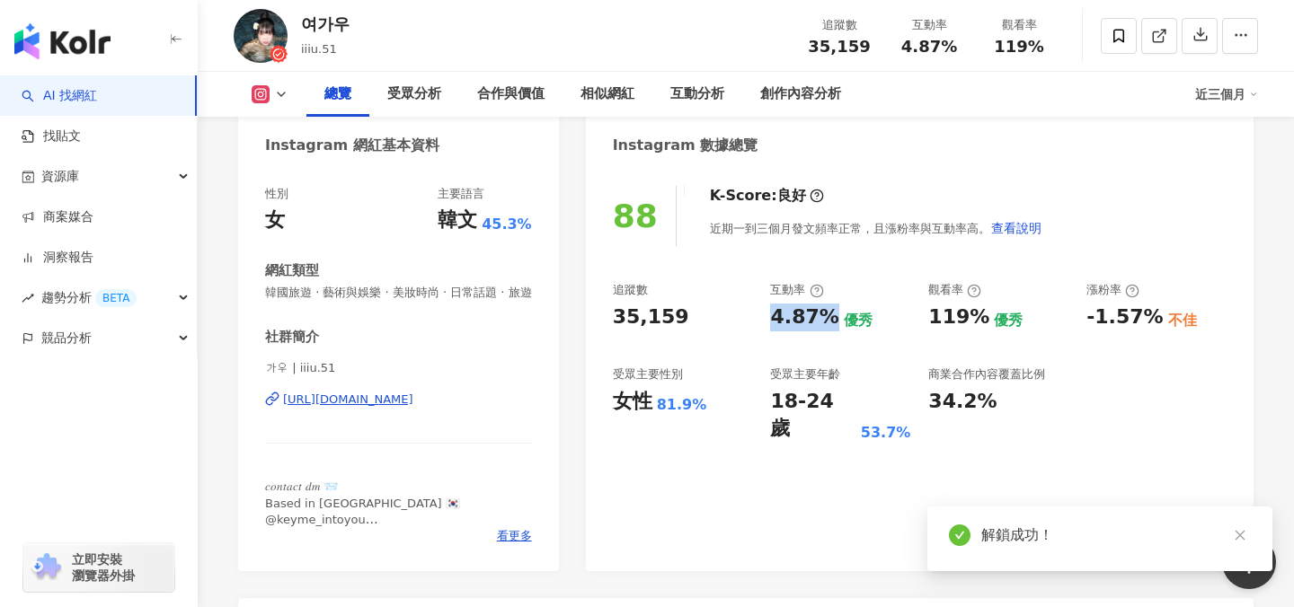
drag, startPoint x: 770, startPoint y: 311, endPoint x: 828, endPoint y: 312, distance: 57.5
click at [828, 312] on div "4.87%" at bounding box center [804, 318] width 68 height 28
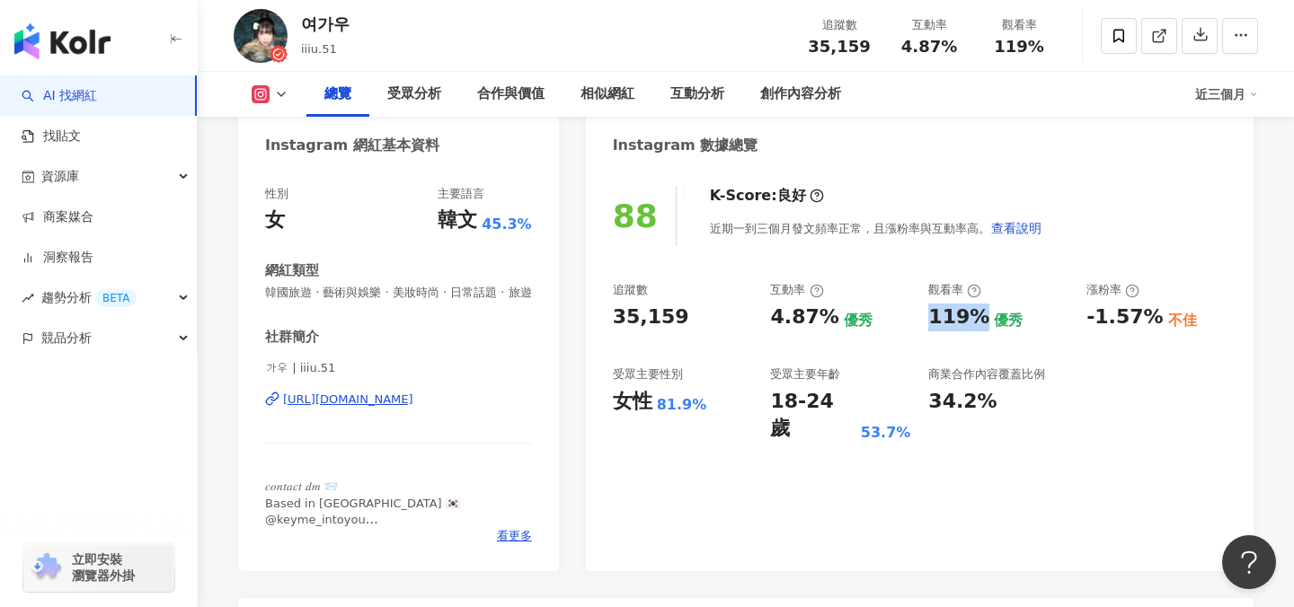
drag, startPoint x: 932, startPoint y: 314, endPoint x: 971, endPoint y: 315, distance: 39.5
click at [972, 315] on div "119%" at bounding box center [958, 318] width 61 height 28
copy div "119%"
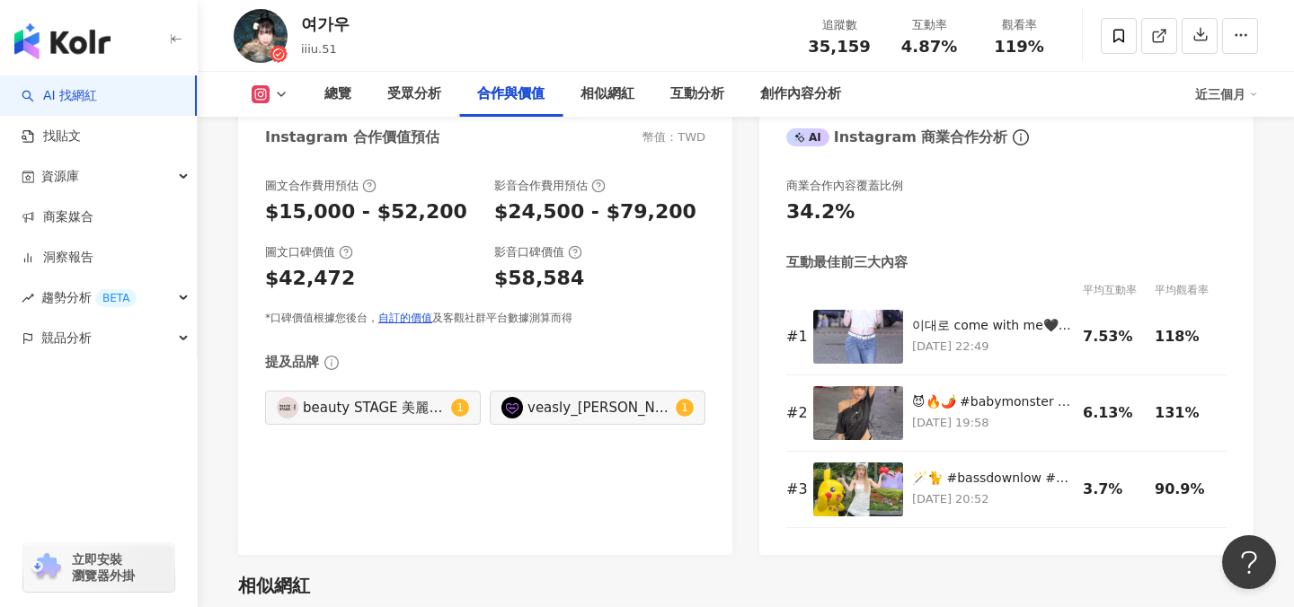
scroll to position [2489, 0]
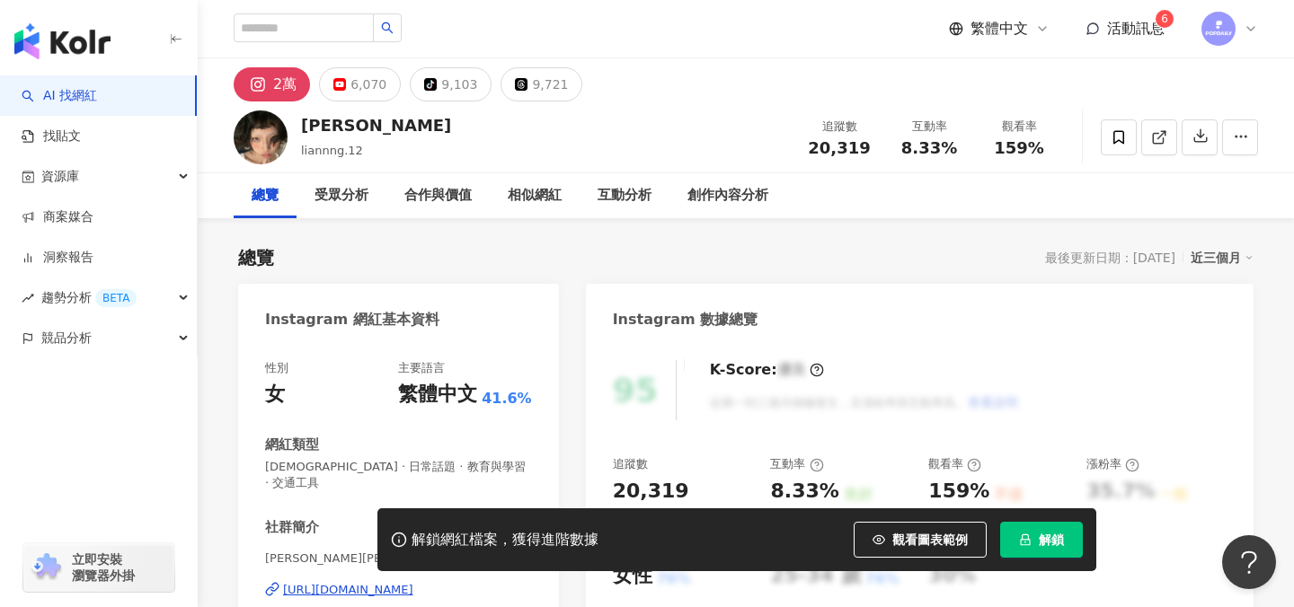
click at [1056, 530] on button "解鎖" at bounding box center [1041, 540] width 83 height 36
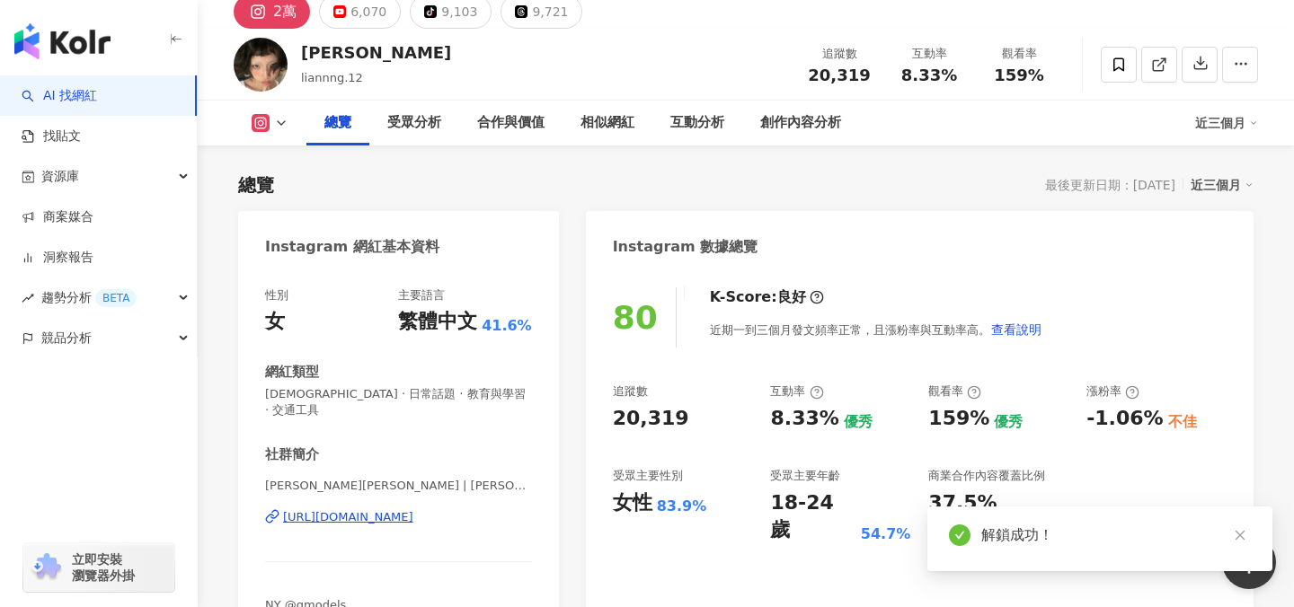
scroll to position [116, 0]
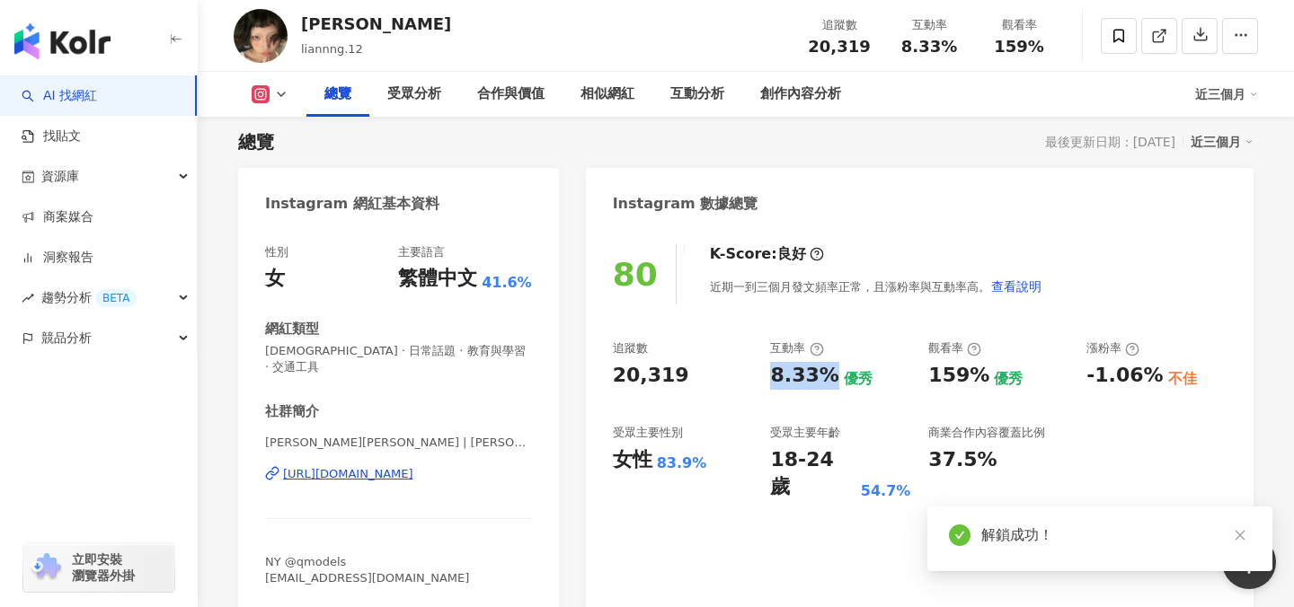
drag, startPoint x: 772, startPoint y: 374, endPoint x: 828, endPoint y: 378, distance: 56.8
click at [828, 378] on div "8.33%" at bounding box center [804, 376] width 68 height 28
copy div "8.33%"
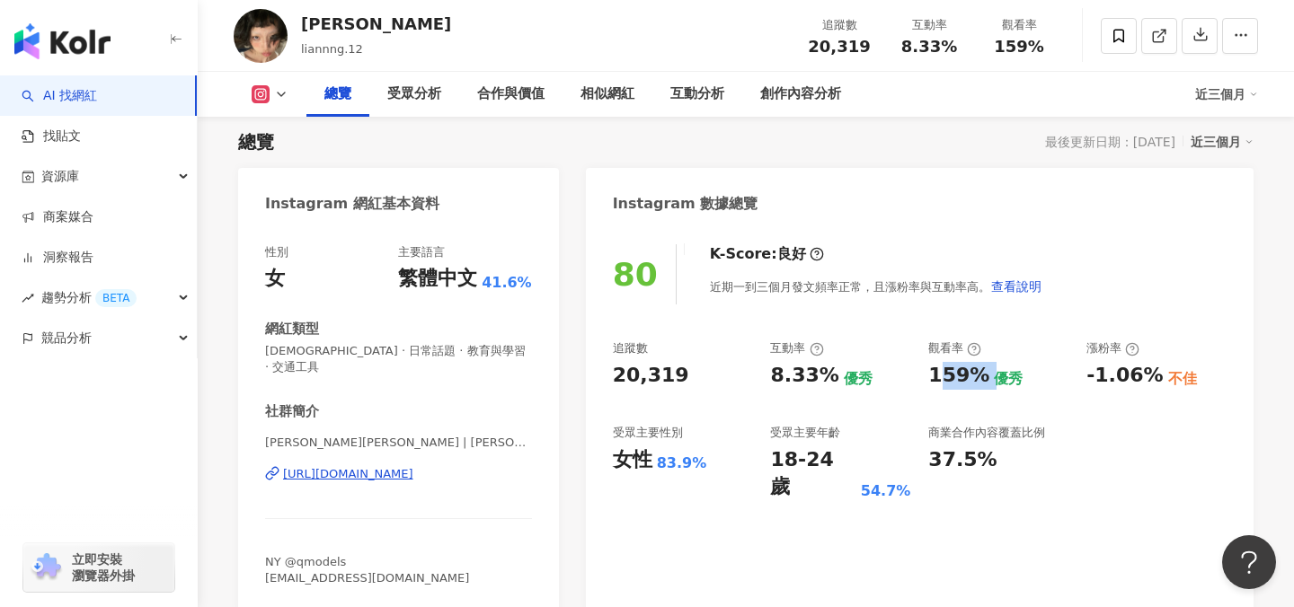
drag, startPoint x: 933, startPoint y: 383, endPoint x: 987, endPoint y: 383, distance: 54.8
click at [987, 383] on div "159% 優秀" at bounding box center [998, 376] width 140 height 28
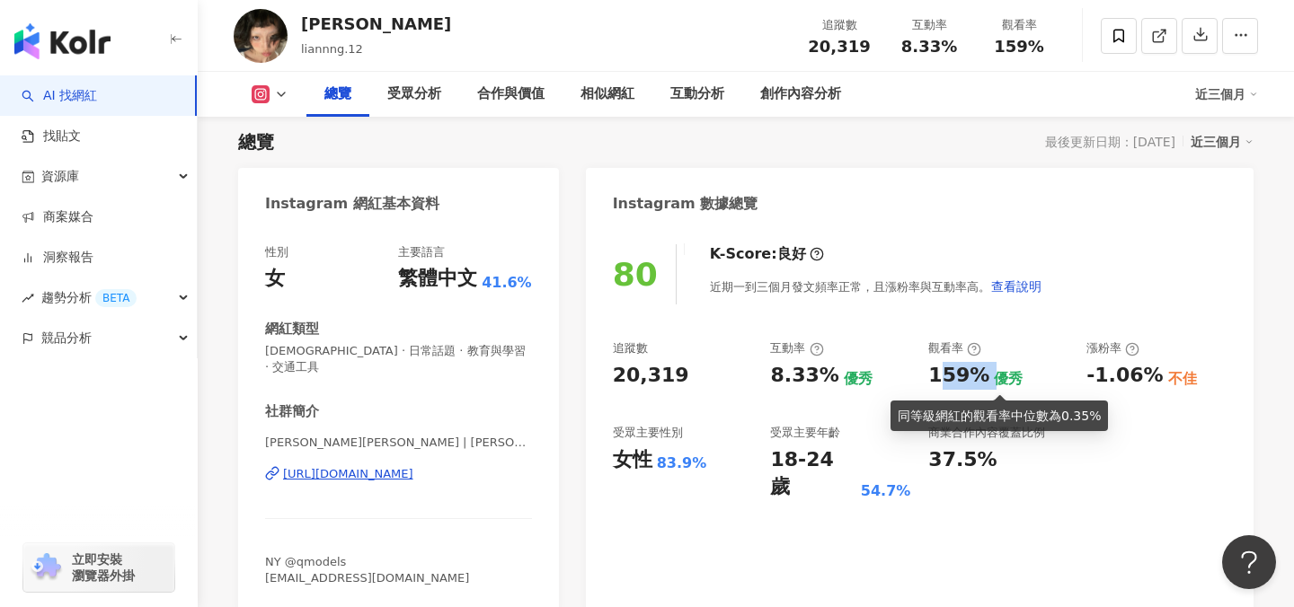
click at [994, 383] on div "優秀" at bounding box center [1008, 379] width 29 height 20
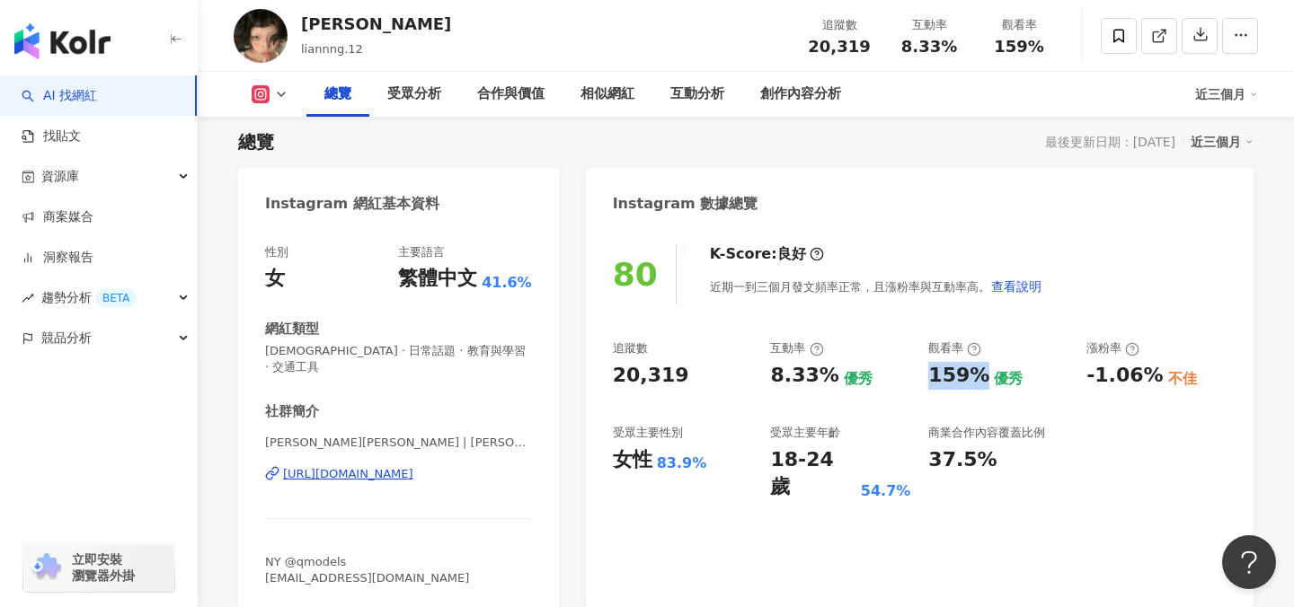
drag, startPoint x: 926, startPoint y: 376, endPoint x: 982, endPoint y: 378, distance: 55.8
click at [982, 378] on div "追蹤數 20,319 互動率 8.33% 優秀 觀看率 159% 優秀 漲粉率 -1.06% 不佳 受眾主要性別 女性 83.9% 受眾主要年齡 18-24 …" at bounding box center [920, 421] width 614 height 161
copy div "159%"
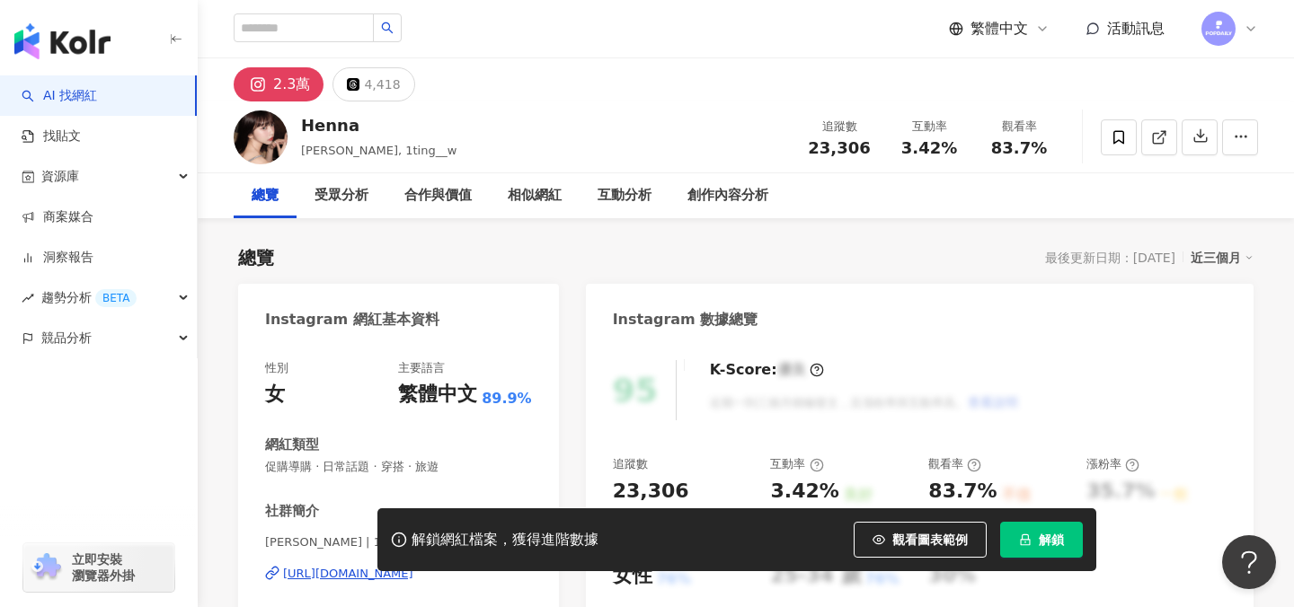
click at [1041, 535] on span "解鎖" at bounding box center [1051, 540] width 25 height 14
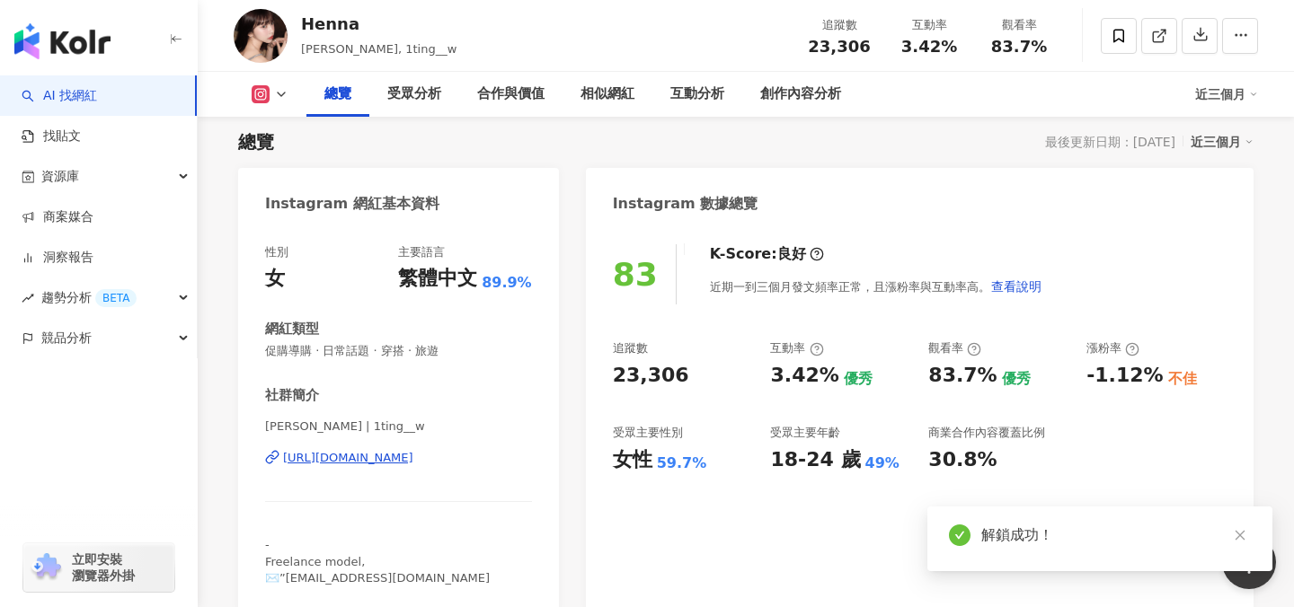
scroll to position [137, 0]
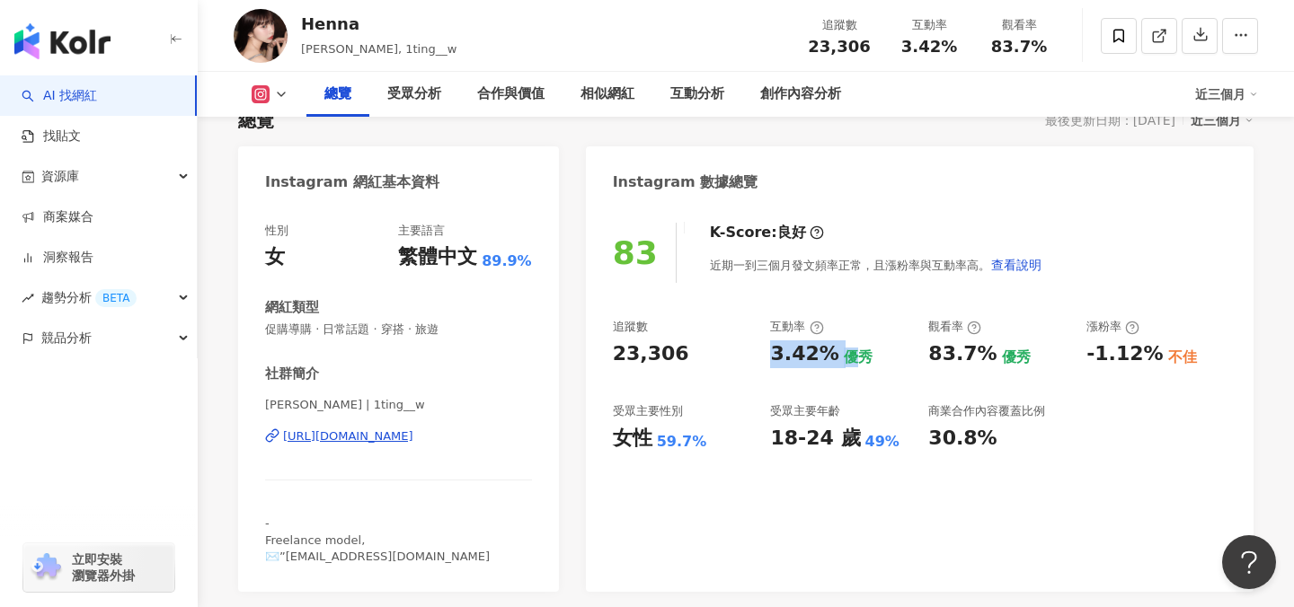
drag, startPoint x: 769, startPoint y: 356, endPoint x: 842, endPoint y: 356, distance: 72.8
click at [842, 356] on div "追蹤數 23,306 互動率 3.42% 優秀 觀看率 83.7% 優秀 漲粉率 -1.12% 不佳 受眾主要性別 女性 59.7% 受眾主要年齡 18-24…" at bounding box center [920, 385] width 614 height 133
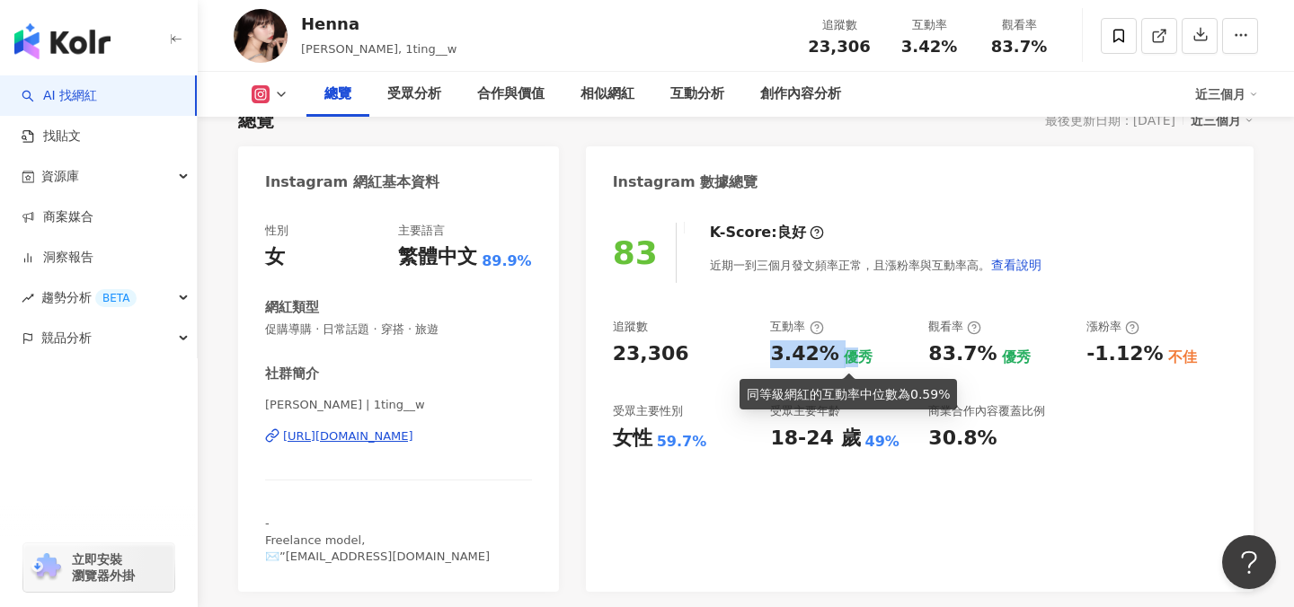
click at [844, 357] on div "優秀" at bounding box center [858, 358] width 29 height 20
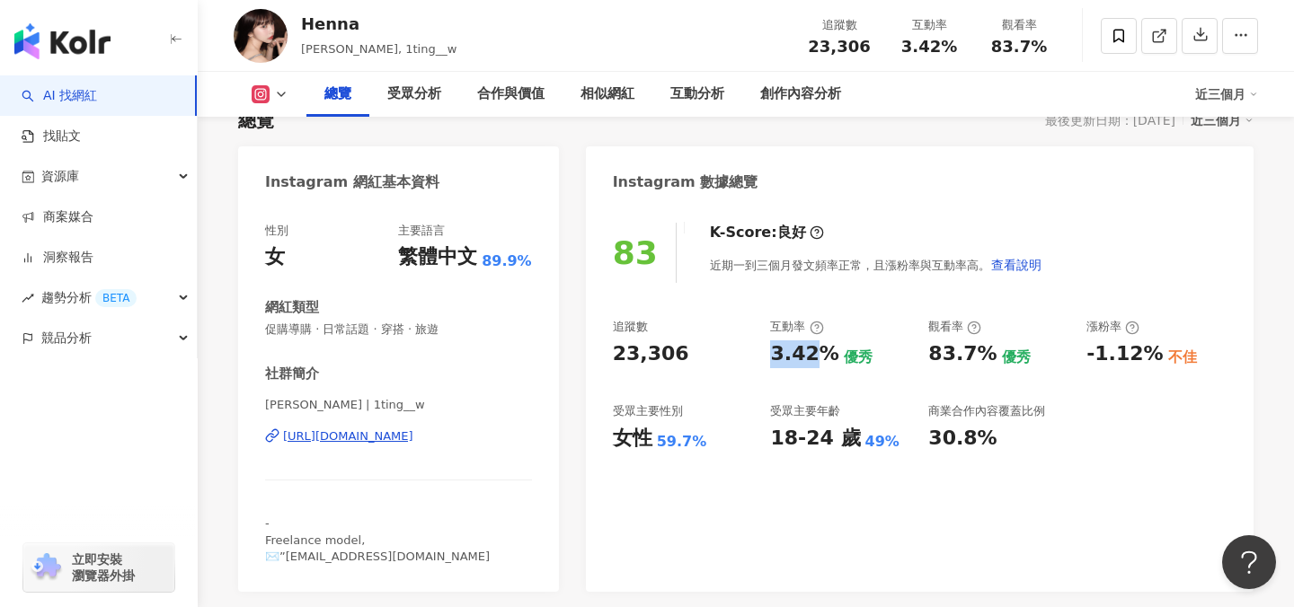
drag, startPoint x: 767, startPoint y: 350, endPoint x: 822, endPoint y: 350, distance: 54.8
click at [821, 350] on div "追蹤數 23,306 互動率 3.42% 優秀 觀看率 83.7% 優秀 漲粉率 -1.12% 不佳 受眾主要性別 女性 59.7% 受眾主要年齡 18-24…" at bounding box center [920, 385] width 614 height 133
copy div "3.42%"
drag, startPoint x: 928, startPoint y: 350, endPoint x: 979, endPoint y: 348, distance: 50.4
click at [983, 350] on div "83.7%" at bounding box center [962, 355] width 68 height 28
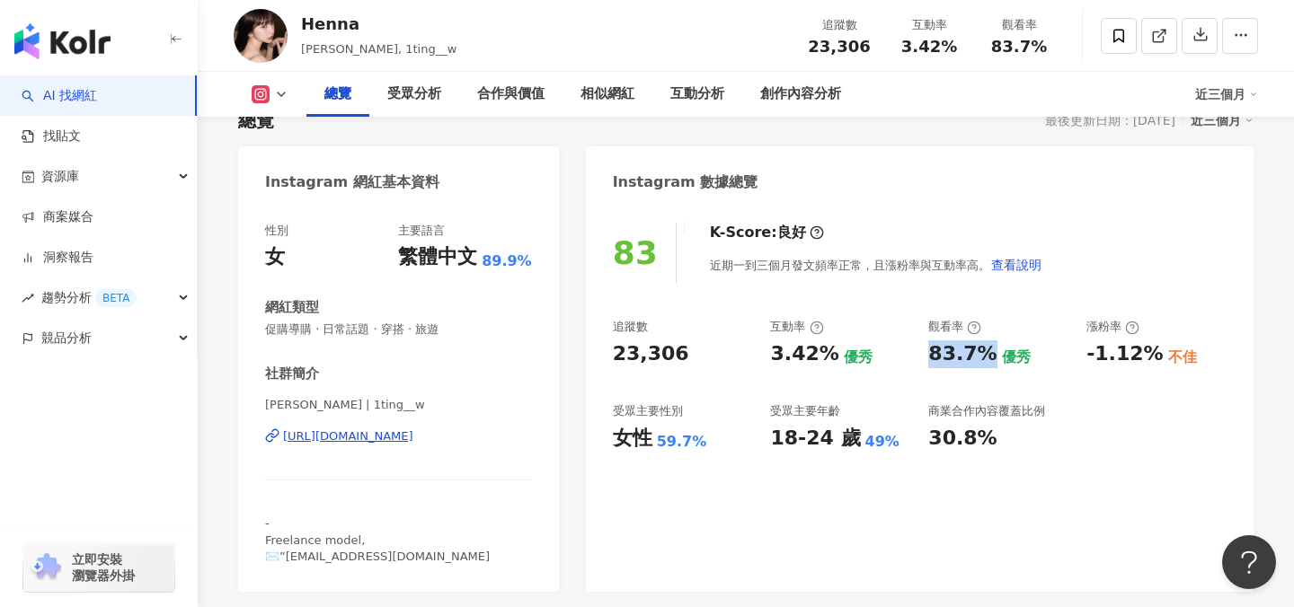
copy div "83.7%"
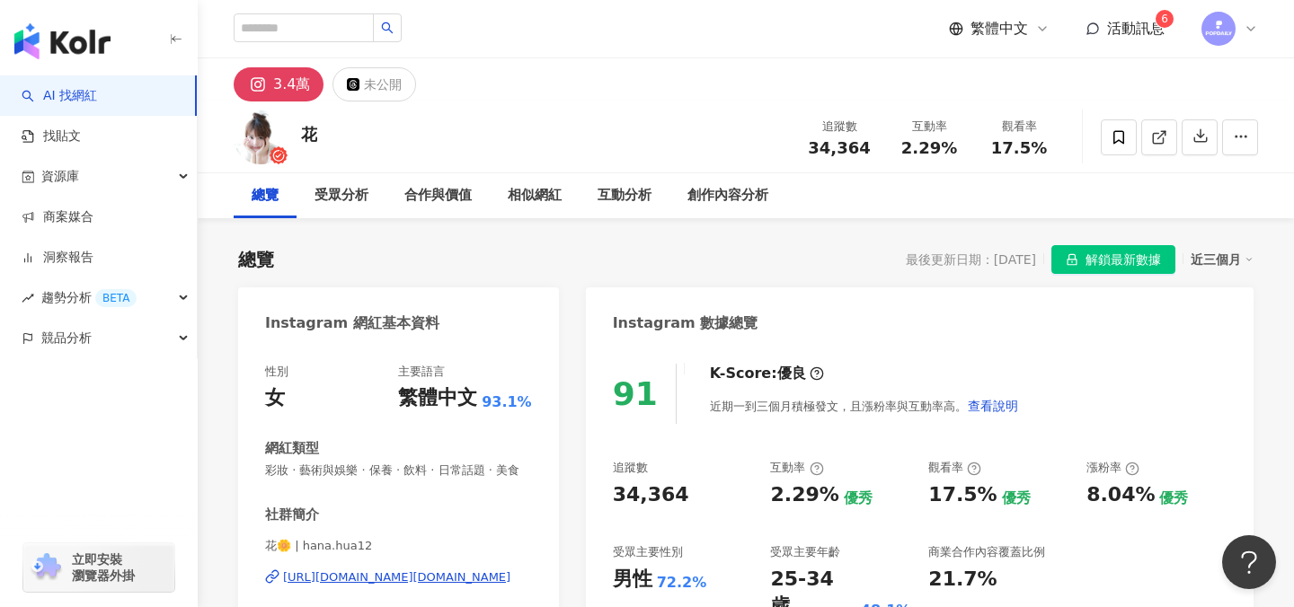
click at [1094, 258] on span "解鎖最新數據" at bounding box center [1122, 260] width 75 height 29
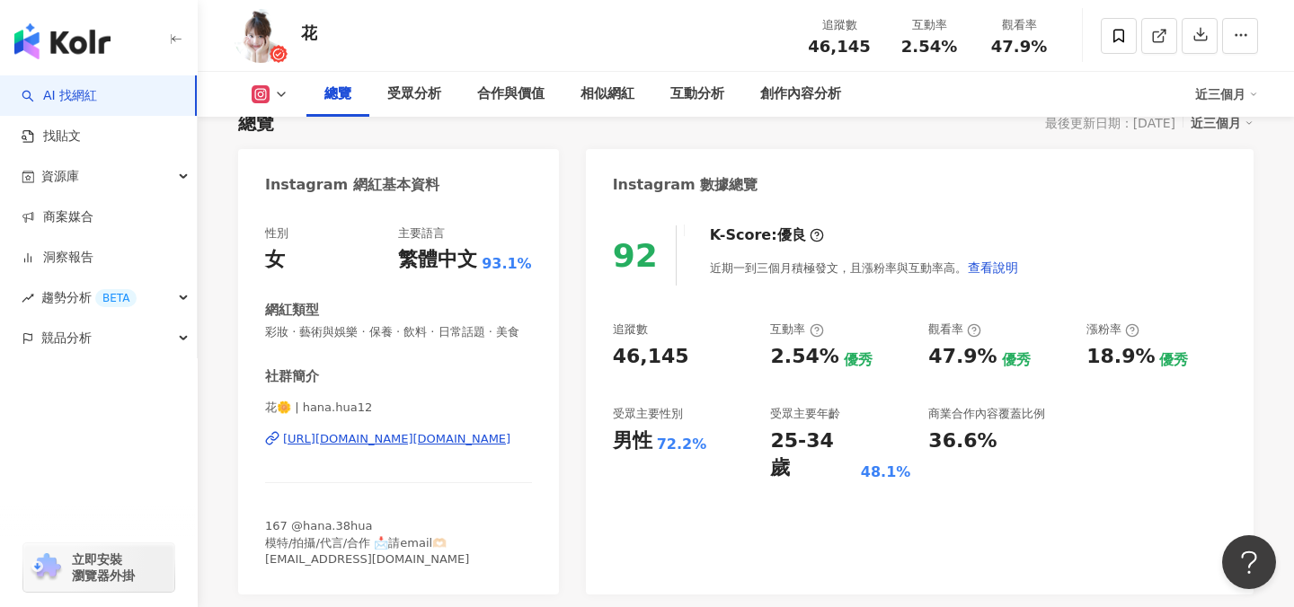
scroll to position [137, 0]
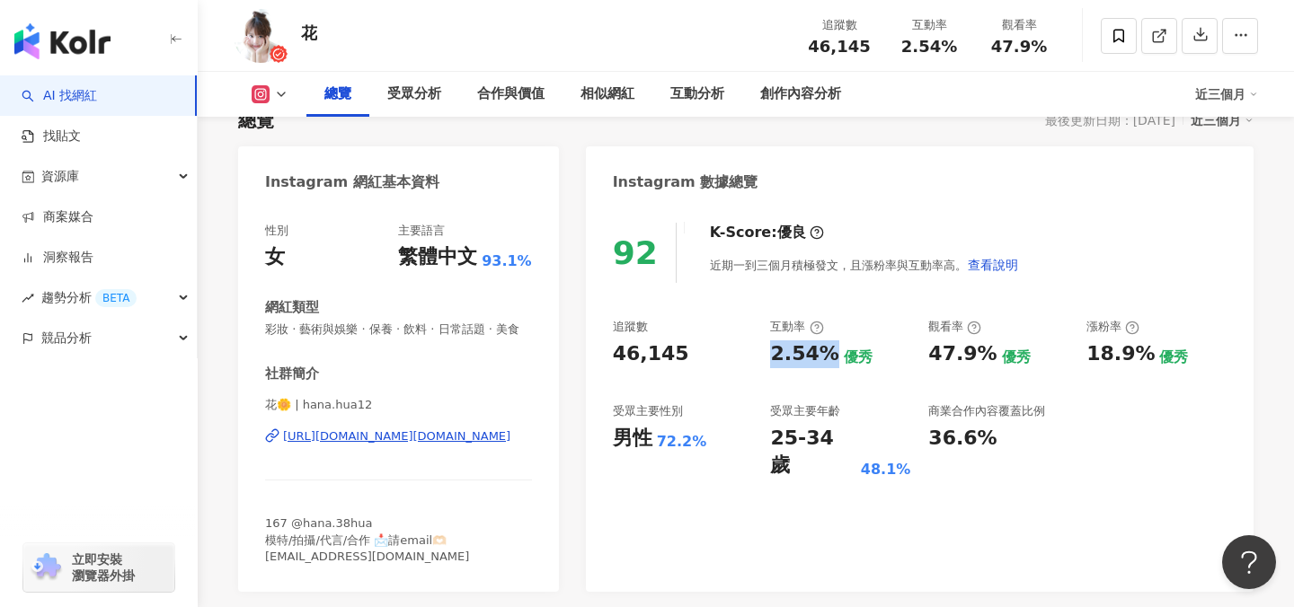
drag, startPoint x: 766, startPoint y: 357, endPoint x: 823, endPoint y: 352, distance: 57.7
click at [823, 355] on div "追蹤數 46,145 互動率 2.54% 優秀 觀看率 47.9% 優秀 漲粉率 18.9% 優秀 受眾主要性別 男性 72.2% 受眾主要年齡 25-34 …" at bounding box center [920, 399] width 614 height 161
copy div "2.54%"
drag, startPoint x: 930, startPoint y: 358, endPoint x: 980, endPoint y: 352, distance: 50.6
click at [985, 355] on div "47.9%" at bounding box center [962, 355] width 68 height 28
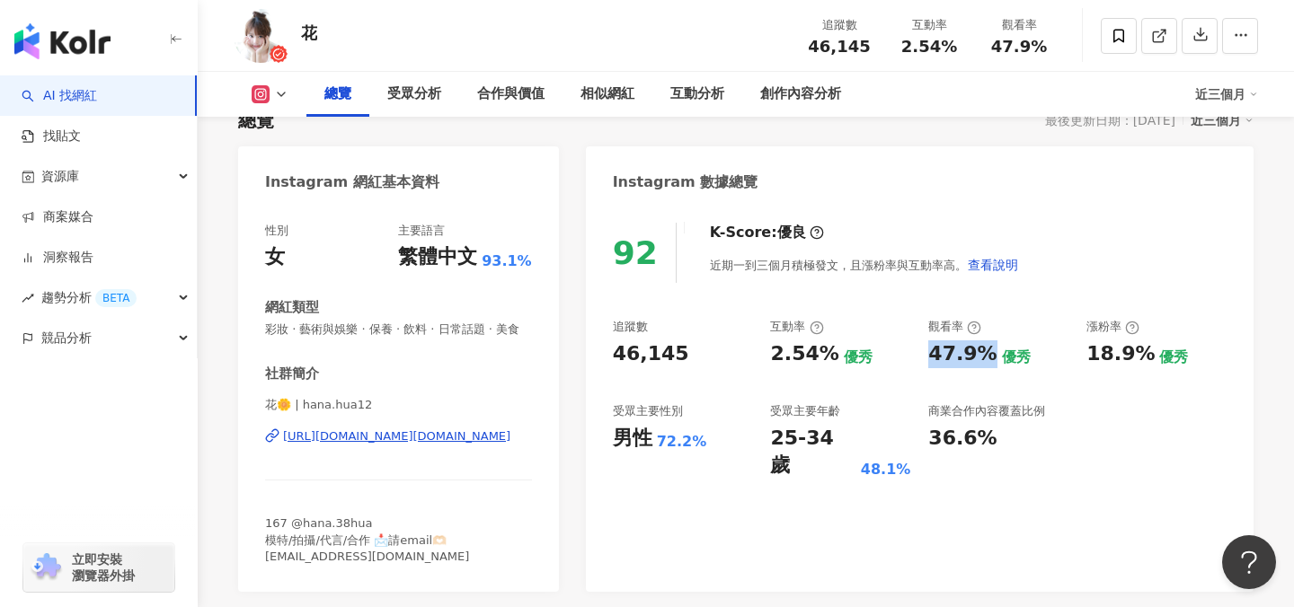
copy div "47.9%"
